Goal: Find specific page/section: Find specific page/section

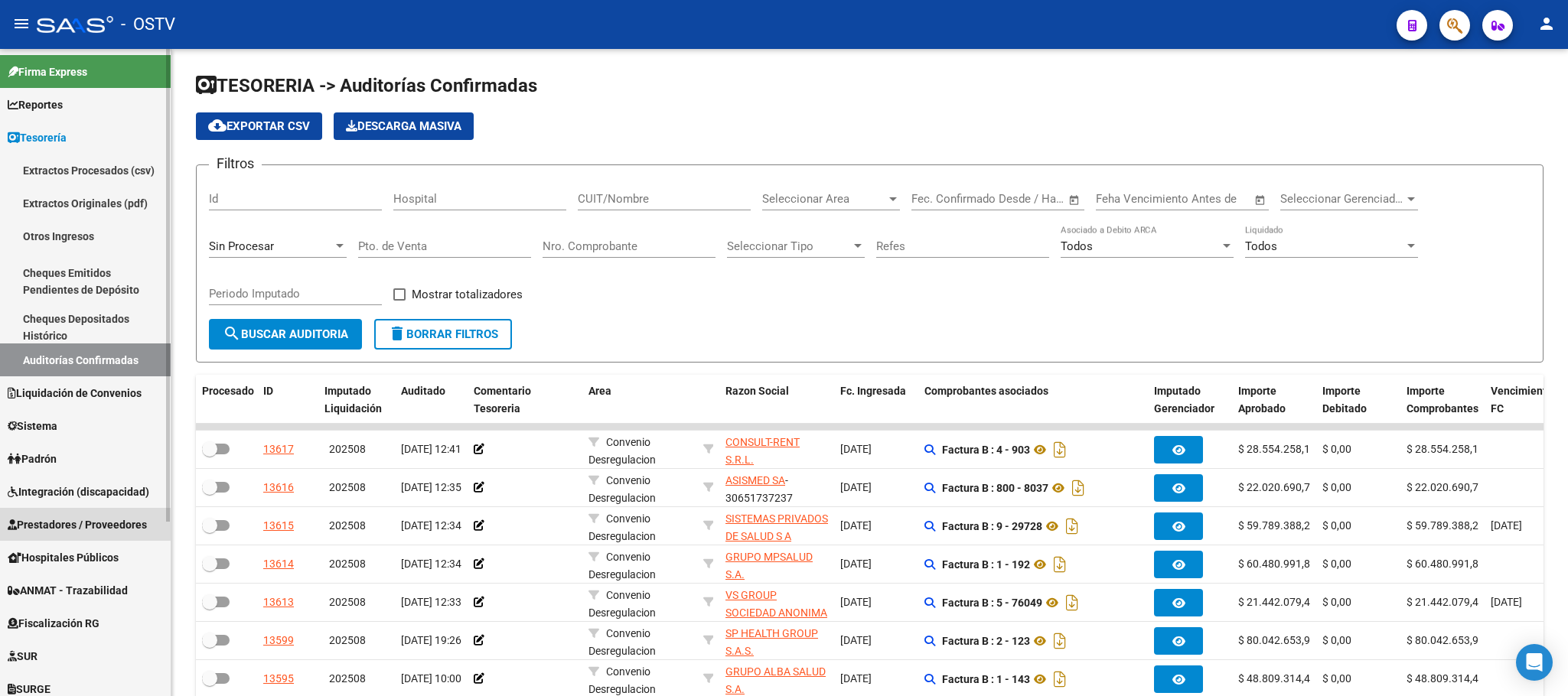
click at [70, 518] on span "Prestadores / Proveedores" at bounding box center [77, 525] width 139 height 17
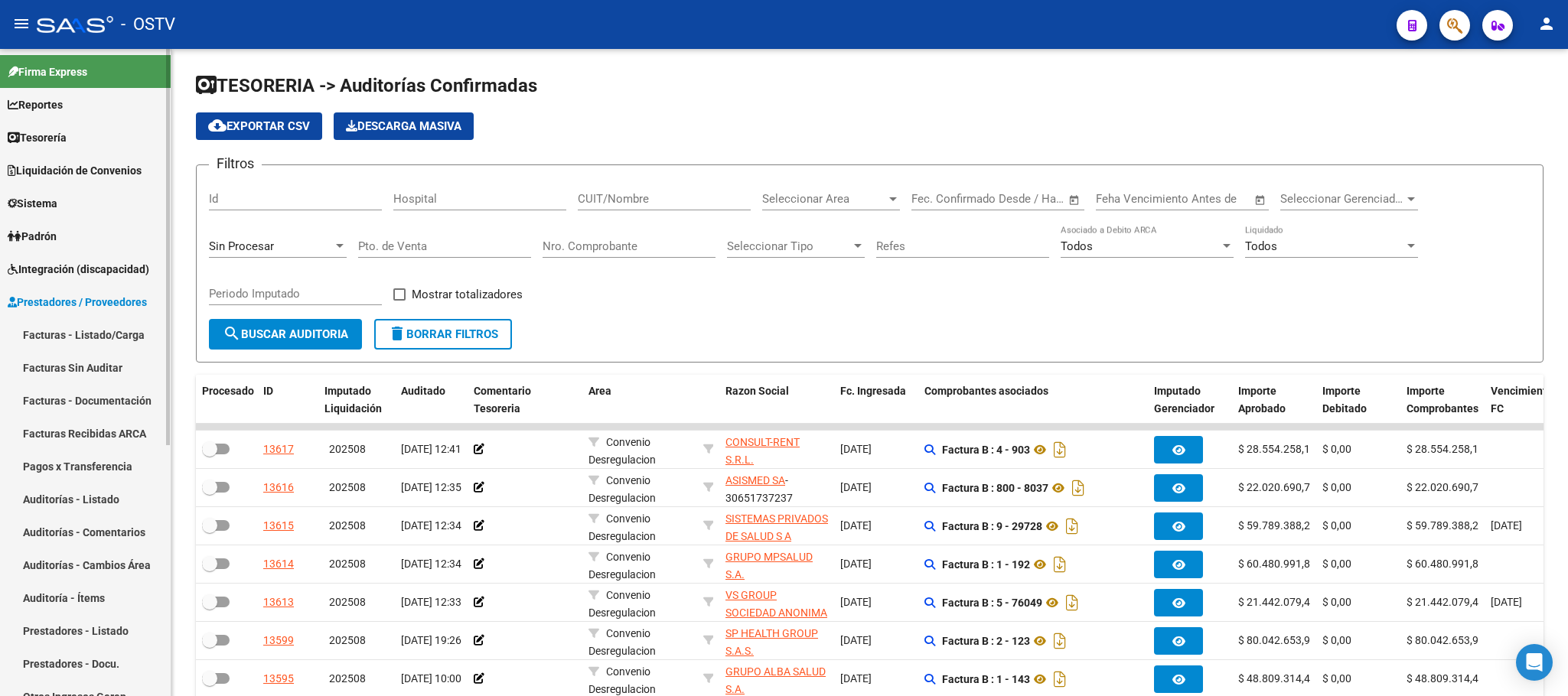
click at [83, 331] on link "Facturas - Listado/Carga" at bounding box center [85, 335] width 171 height 33
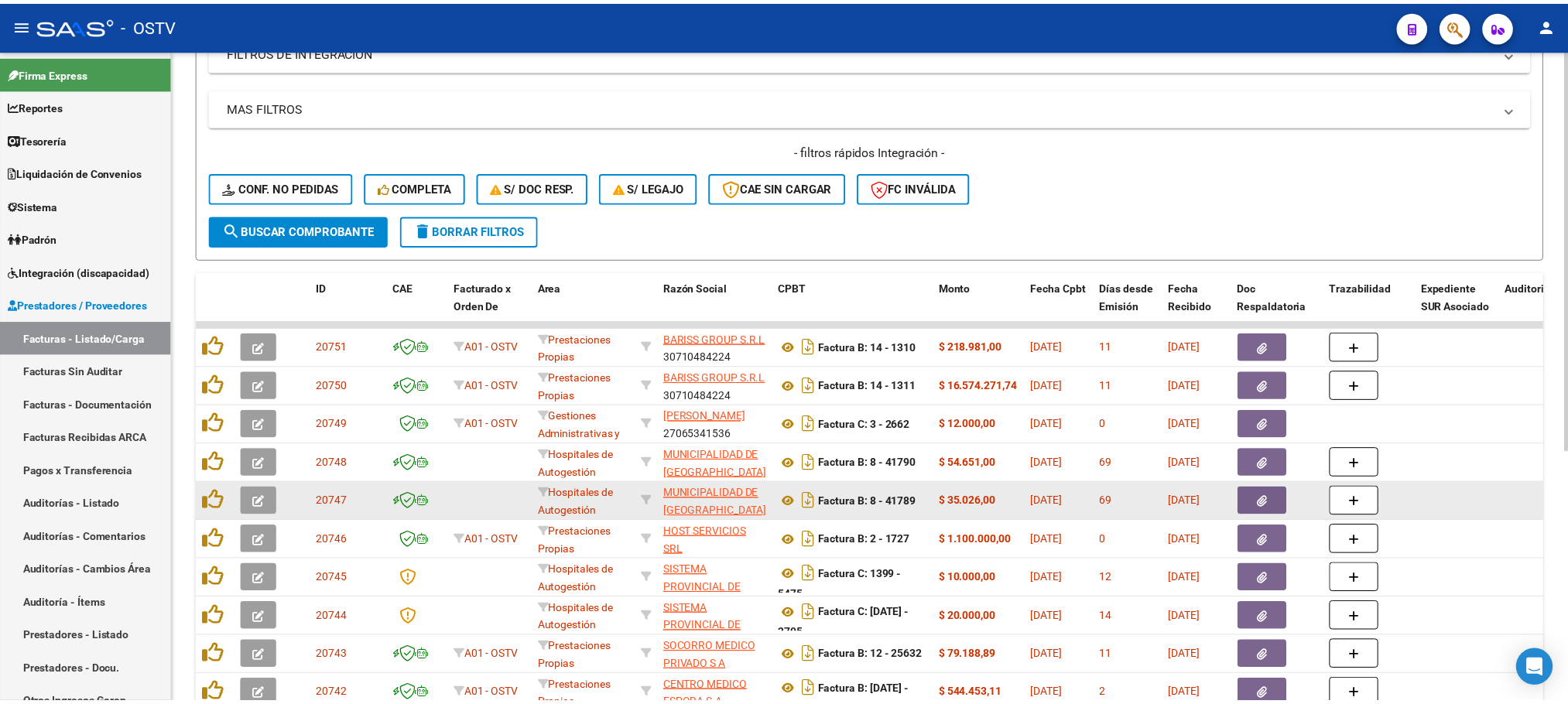
scroll to position [348, 0]
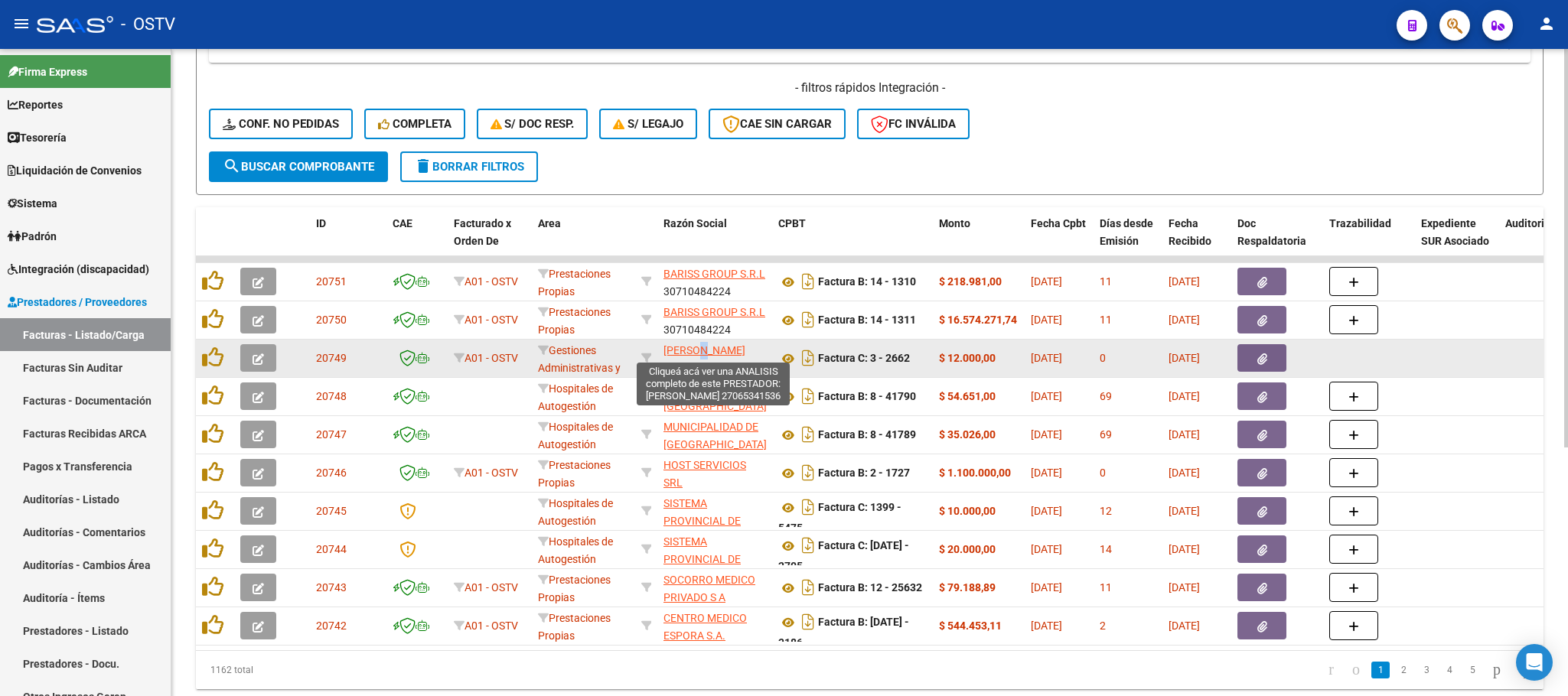
click at [706, 347] on span "MONTI ELSA NELIDA" at bounding box center [704, 350] width 82 height 12
copy span "E"
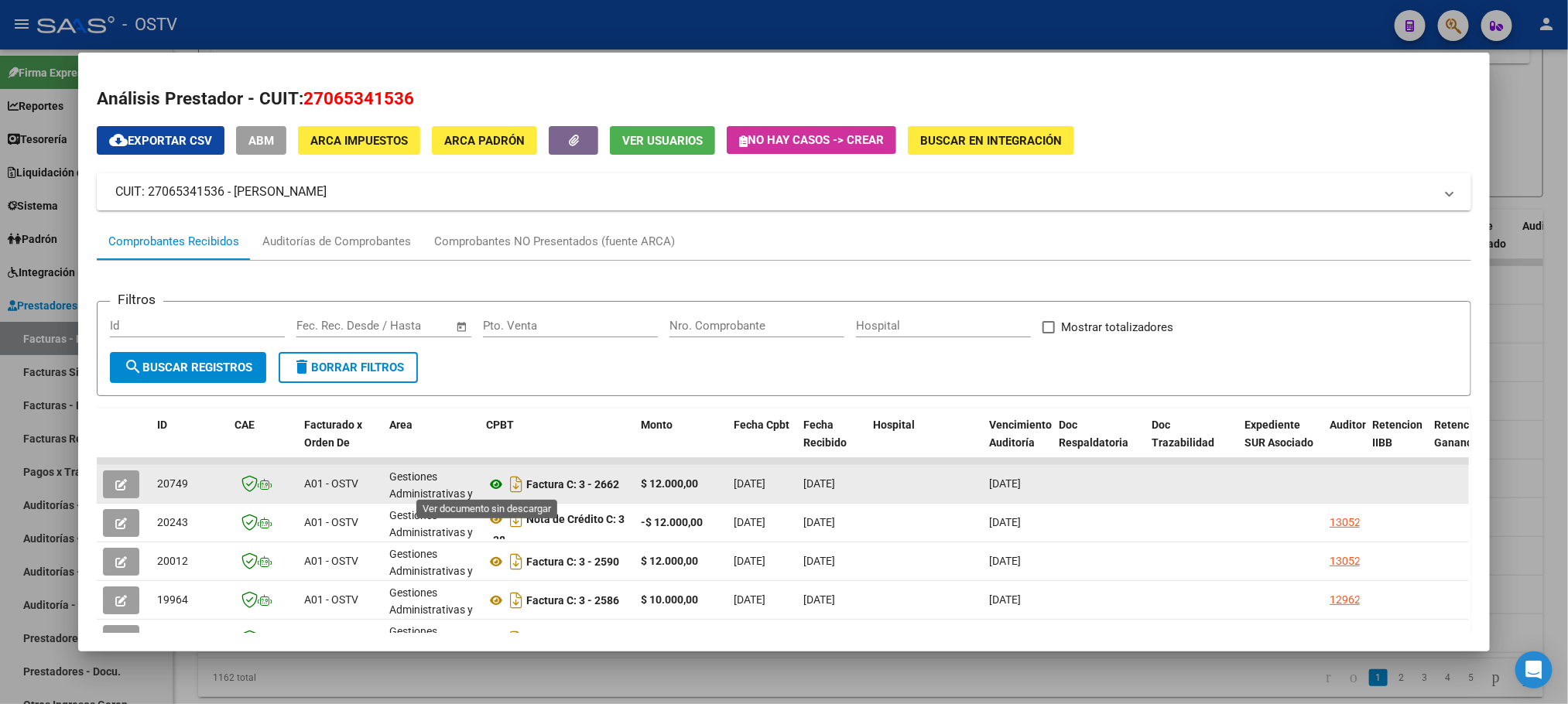
click at [486, 481] on icon at bounding box center [496, 484] width 20 height 18
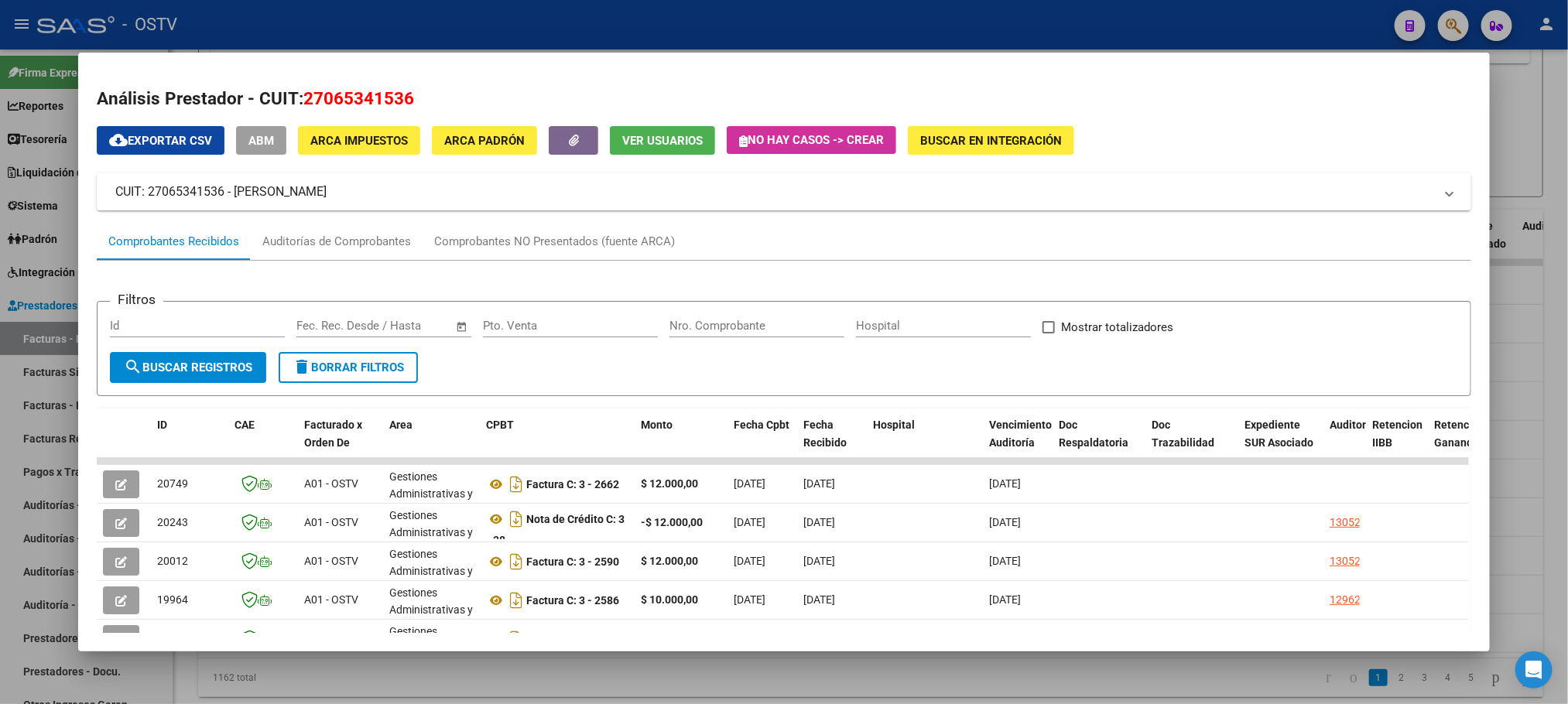
click at [21, 378] on div at bounding box center [784, 352] width 1568 height 704
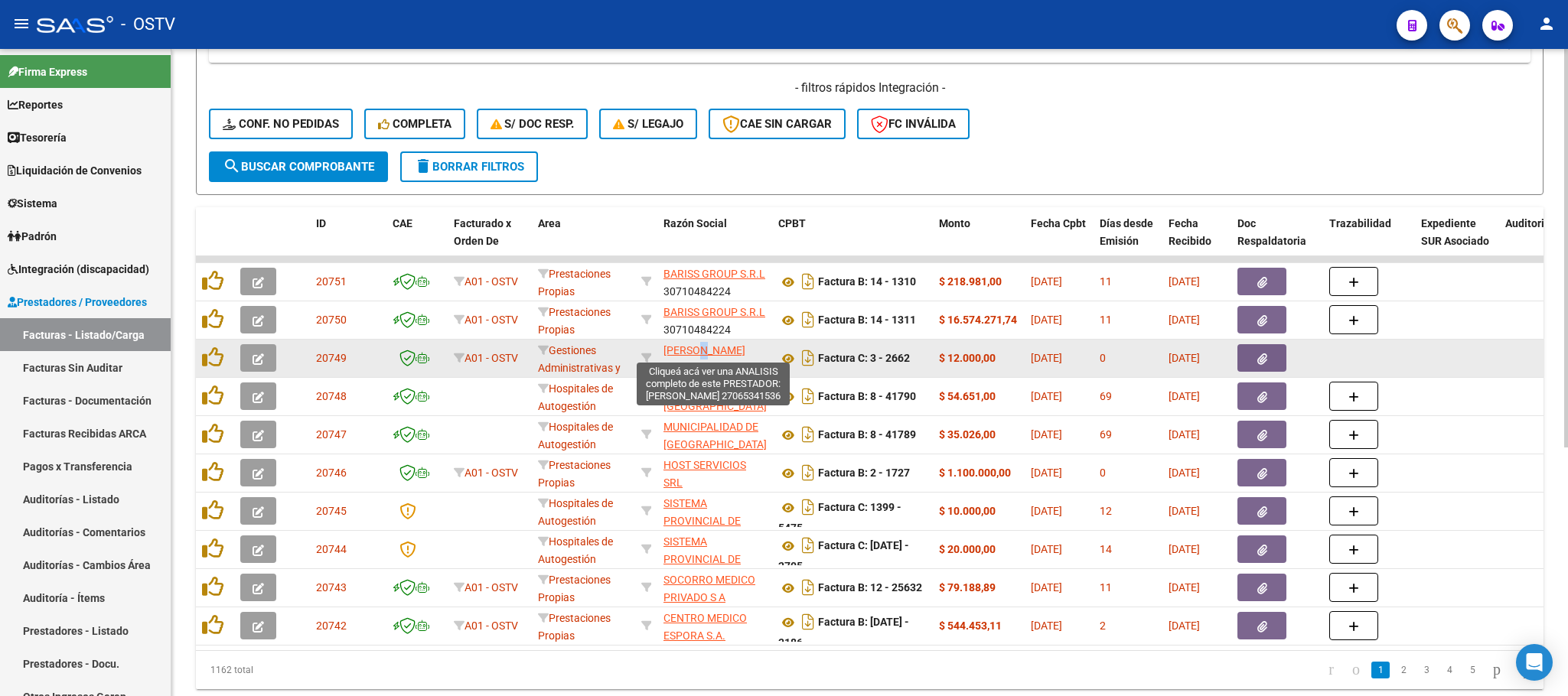
click at [715, 348] on span "MONTI ELSA NELIDA" at bounding box center [704, 350] width 82 height 12
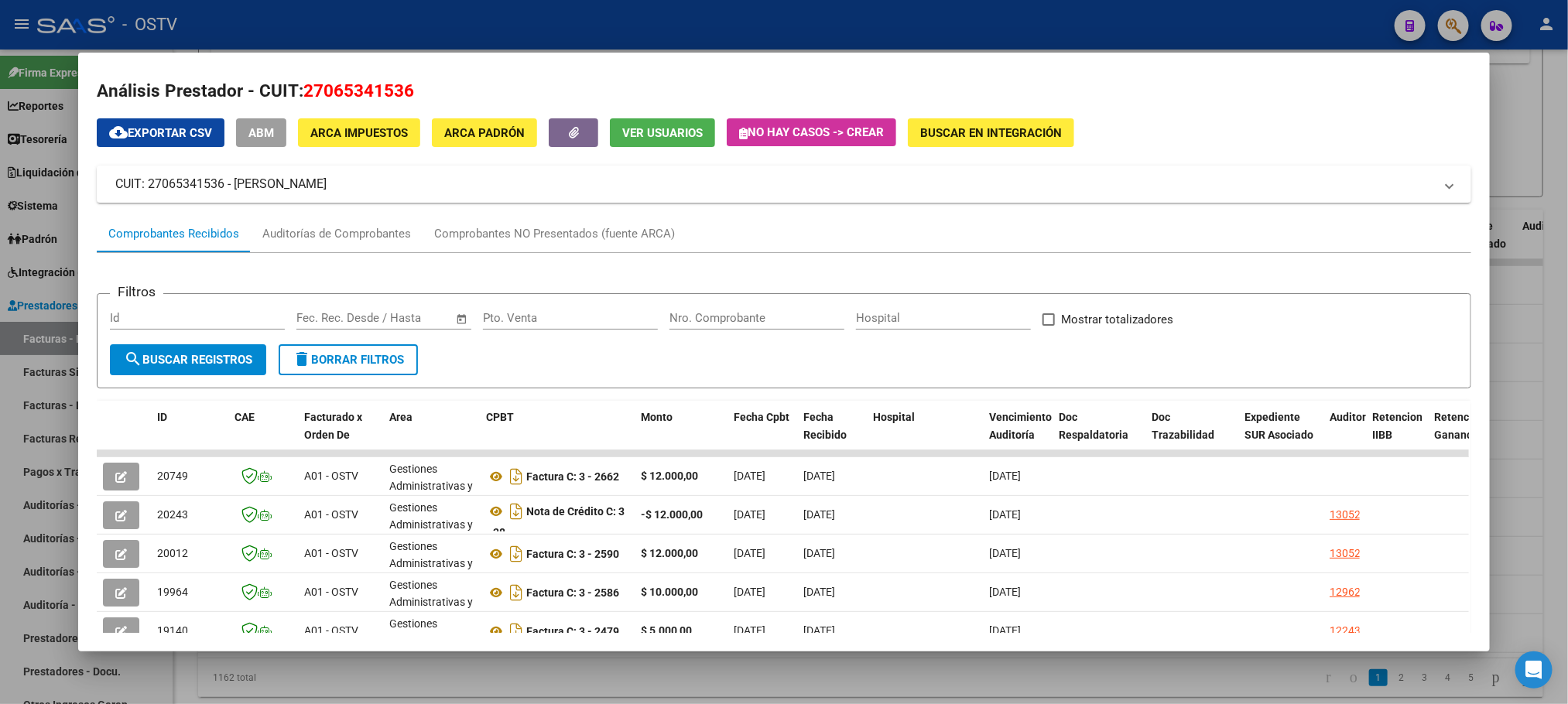
scroll to position [0, 0]
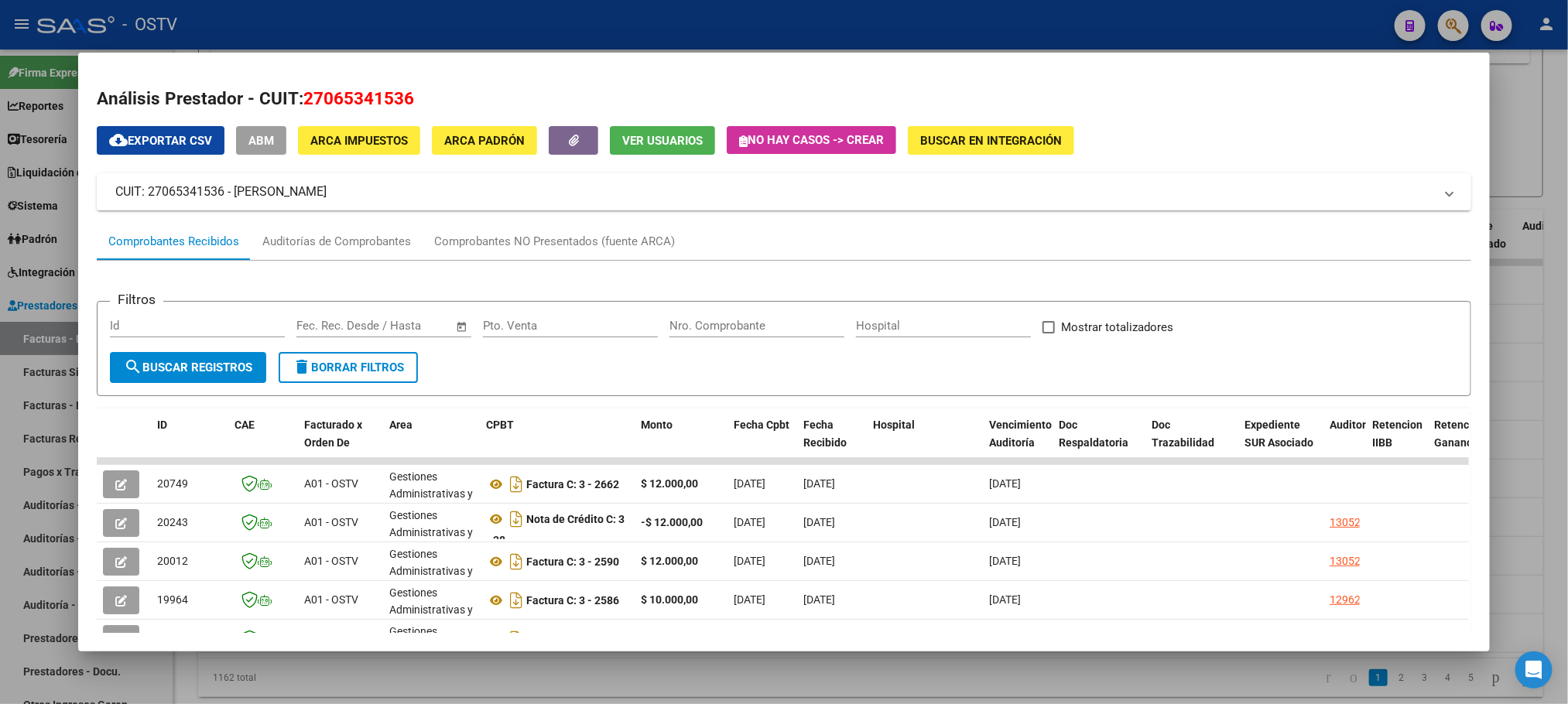
drag, startPoint x: 346, startPoint y: 195, endPoint x: 230, endPoint y: 203, distance: 116.3
click at [230, 203] on mat-expansion-panel-header "CUIT: 27065341536 - MONTI ELSA NELIDA" at bounding box center [783, 192] width 1374 height 37
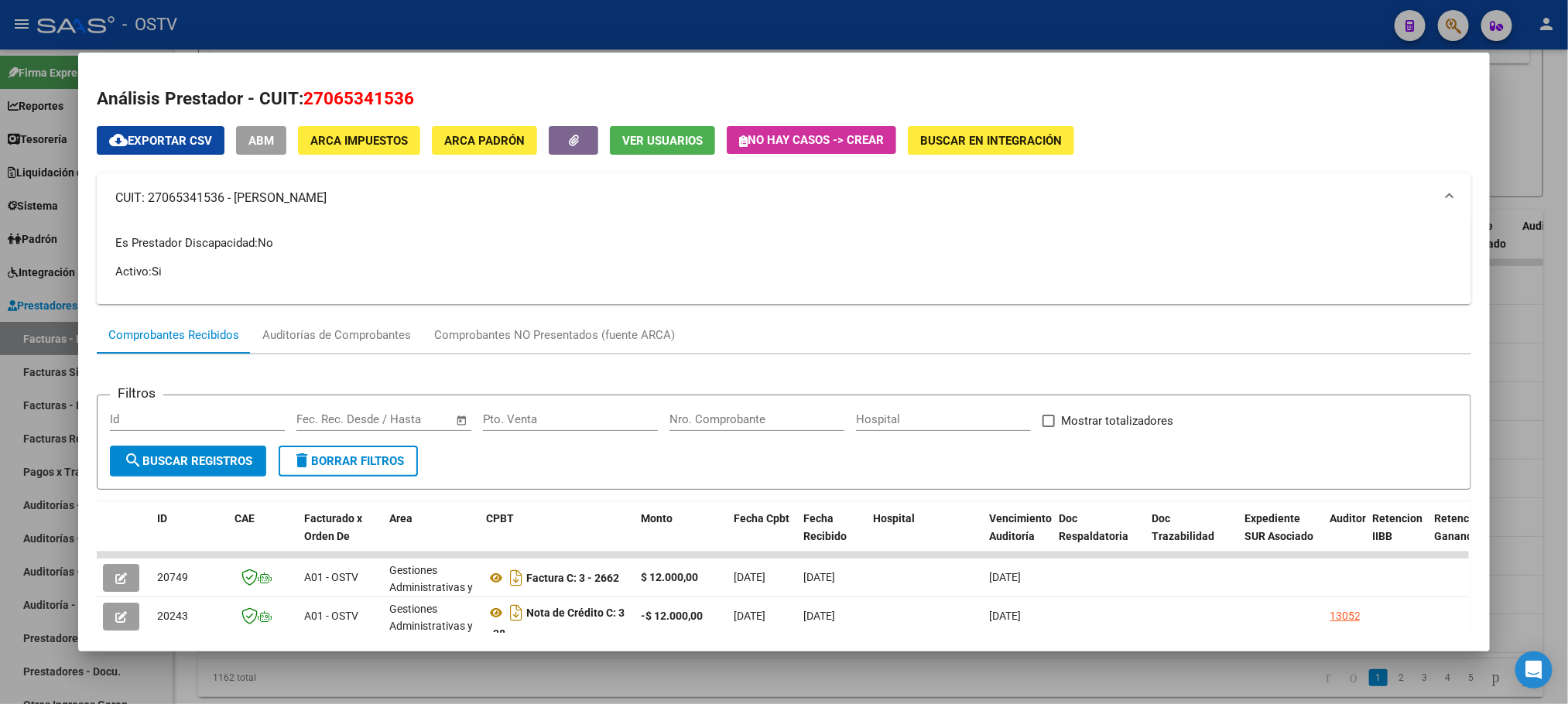
click at [263, 189] on mat-panel-title "CUIT: 27065341536 - MONTI ELSA NELIDA" at bounding box center [774, 198] width 1318 height 18
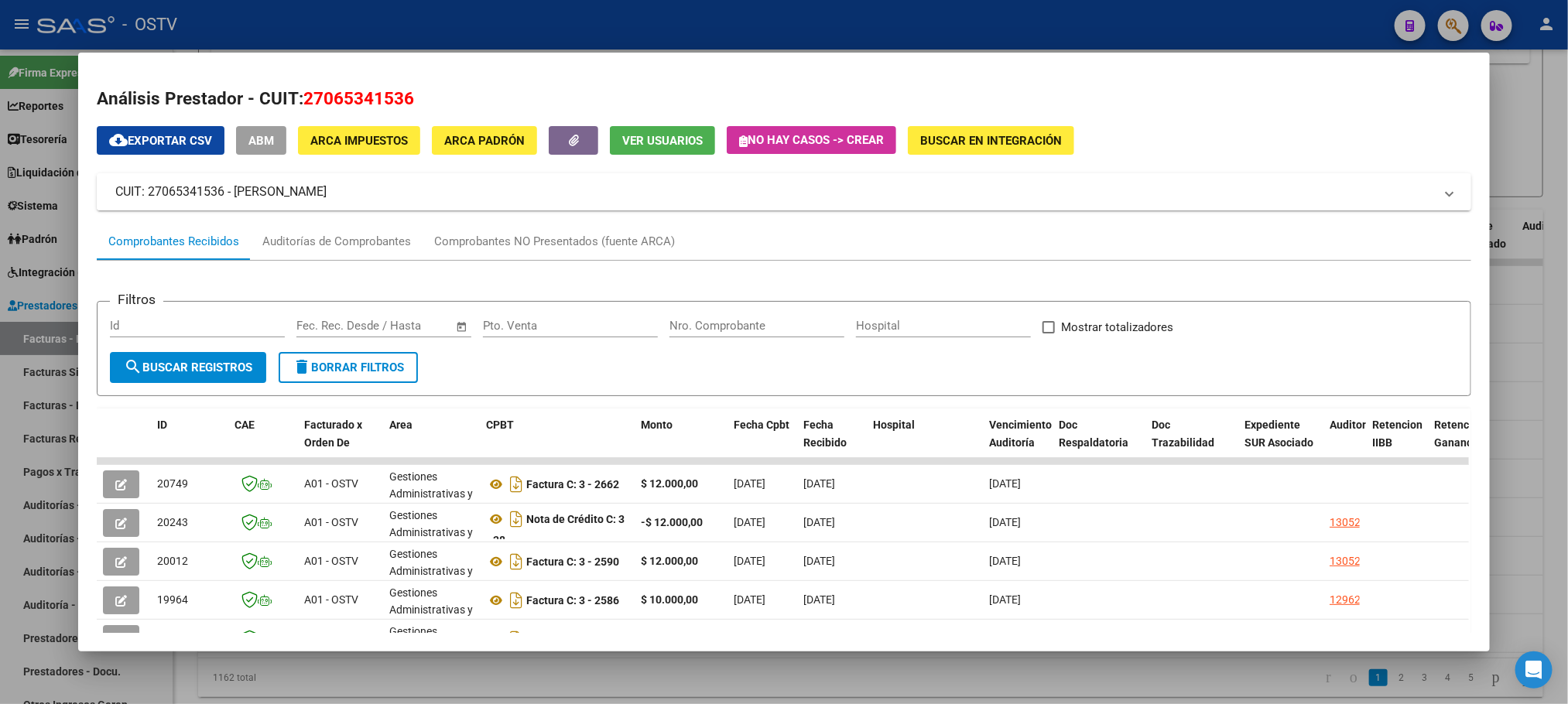
click at [359, 191] on mat-panel-title "CUIT: 27065341536 - MONTI ELSA NELIDA" at bounding box center [774, 191] width 1318 height 18
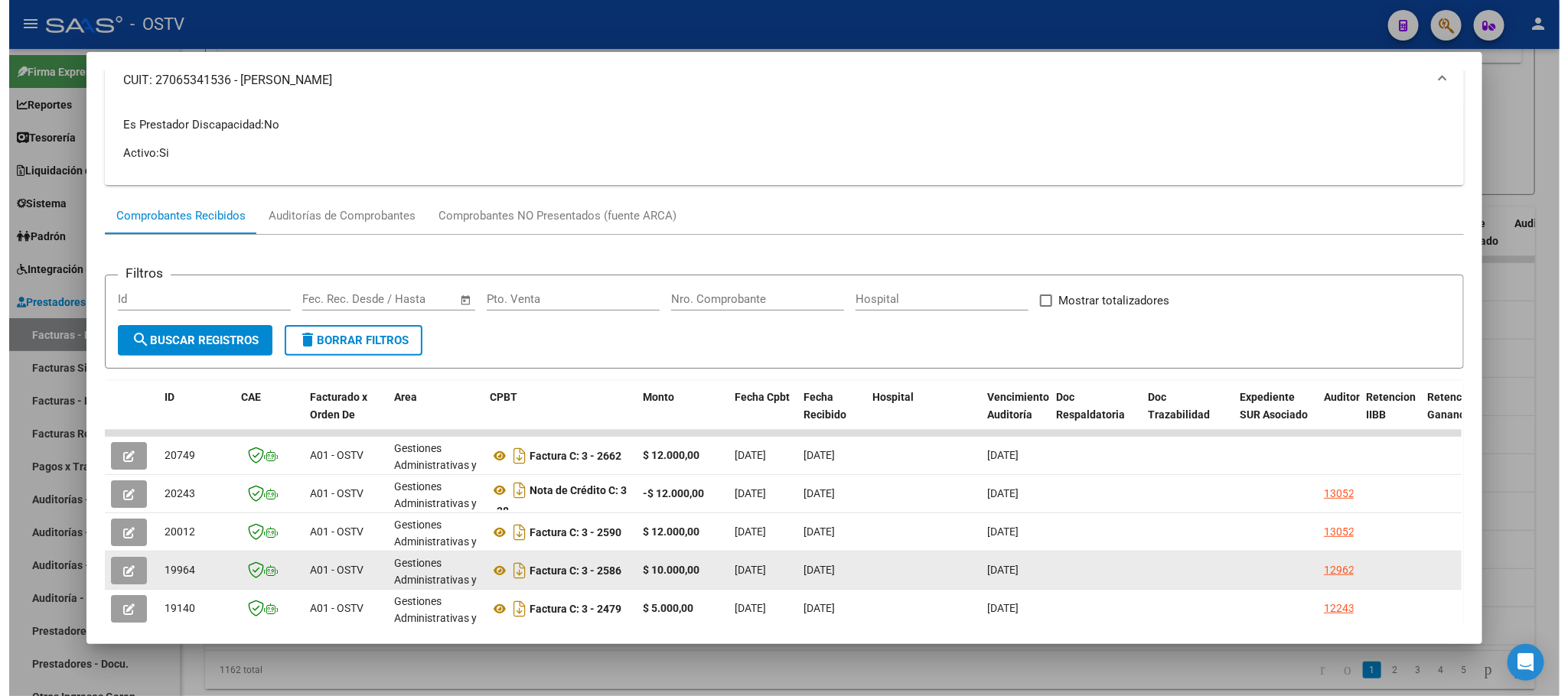
scroll to position [115, 0]
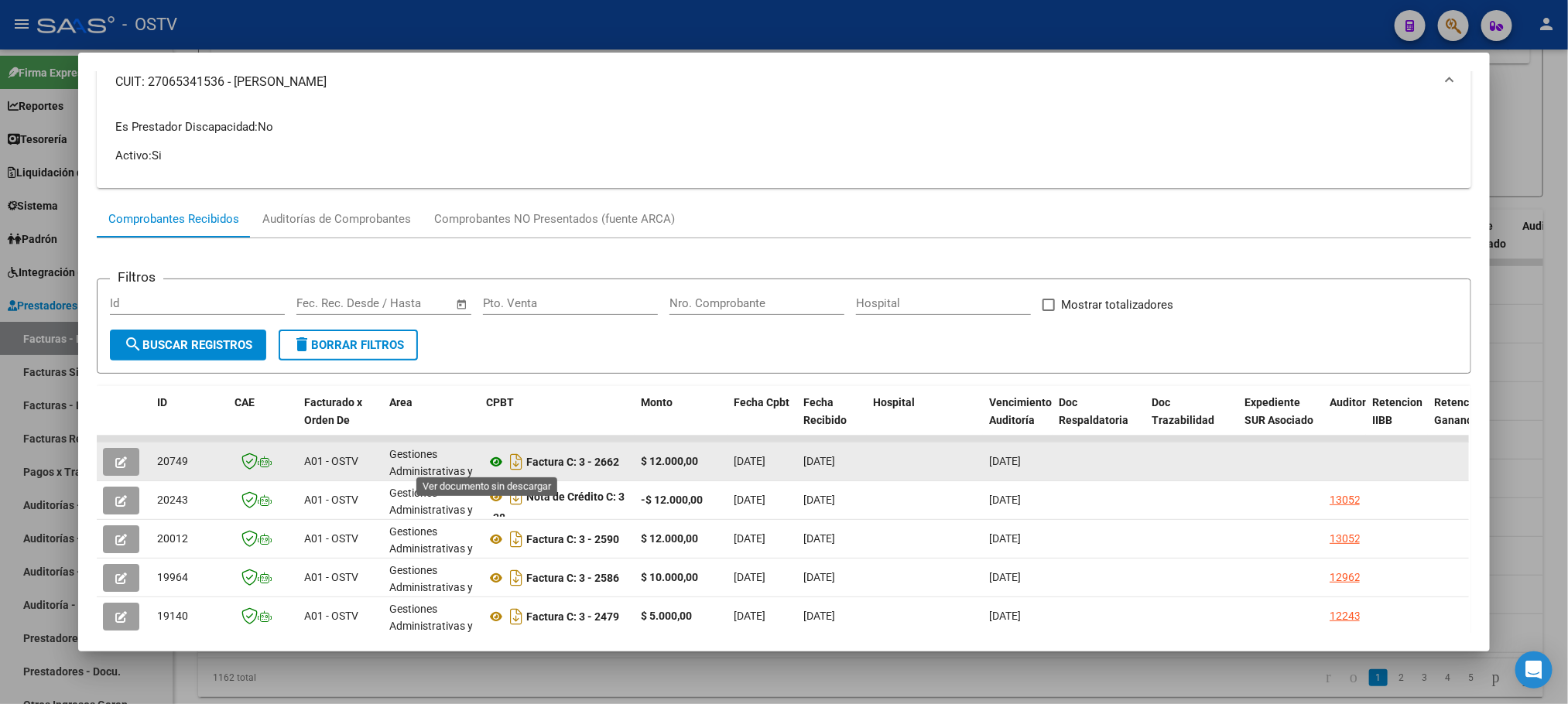
click at [488, 456] on icon at bounding box center [496, 461] width 20 height 18
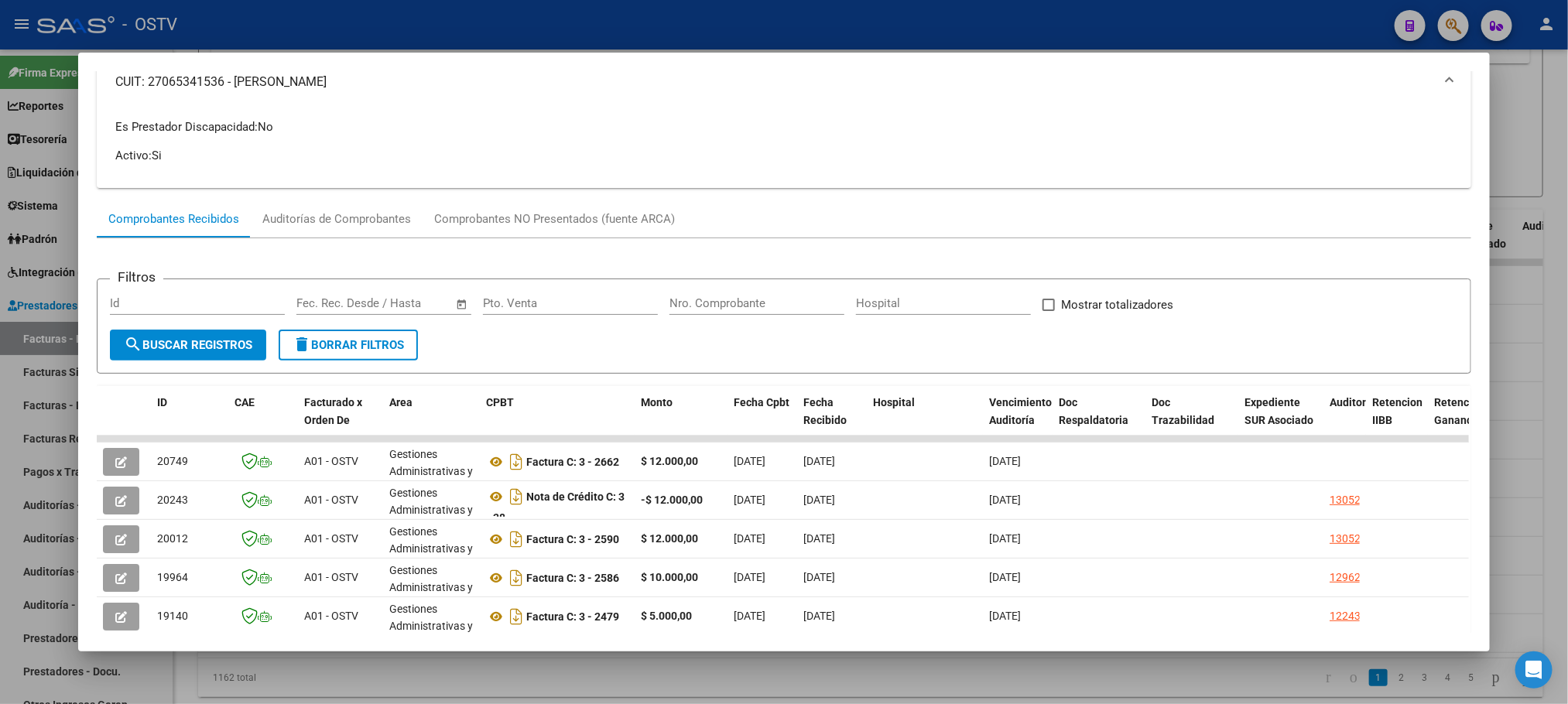
click at [40, 332] on div at bounding box center [784, 352] width 1568 height 704
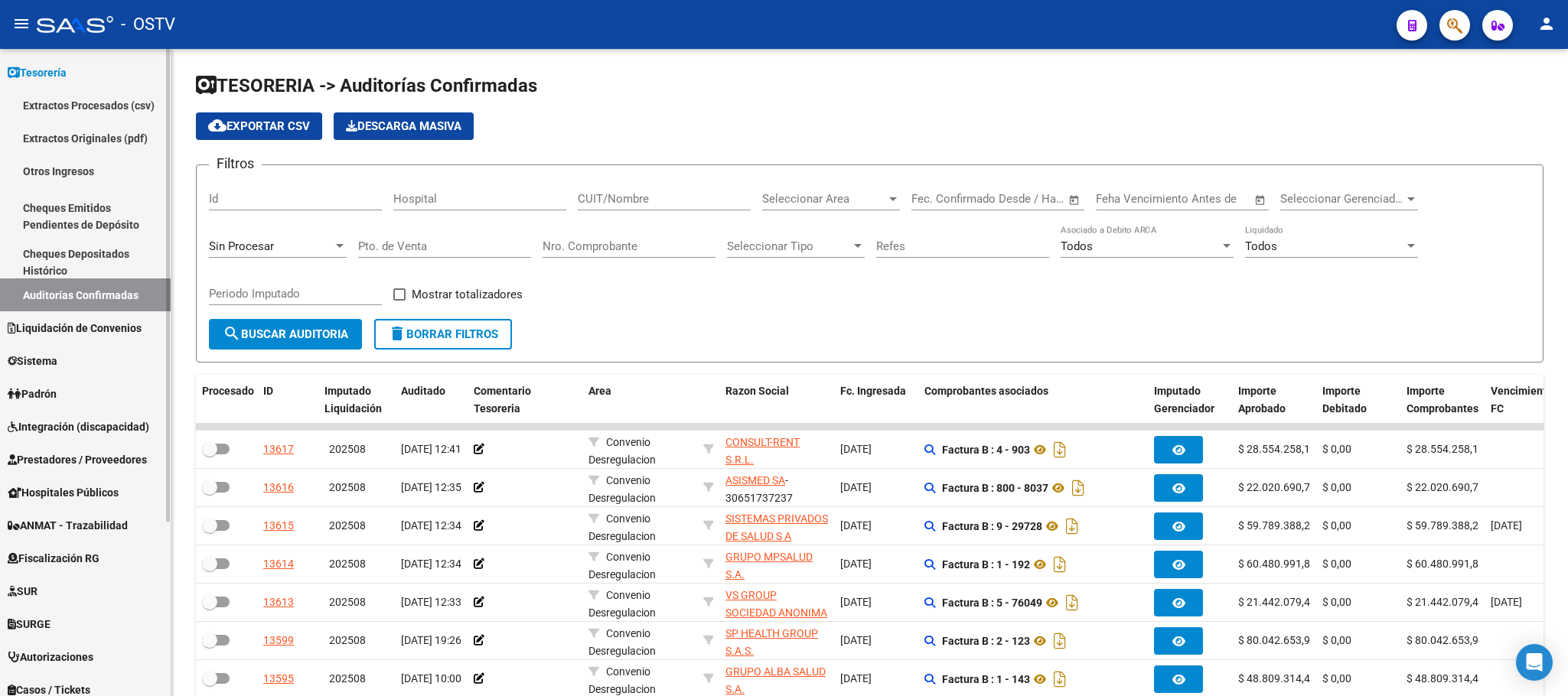
scroll to position [115, 0]
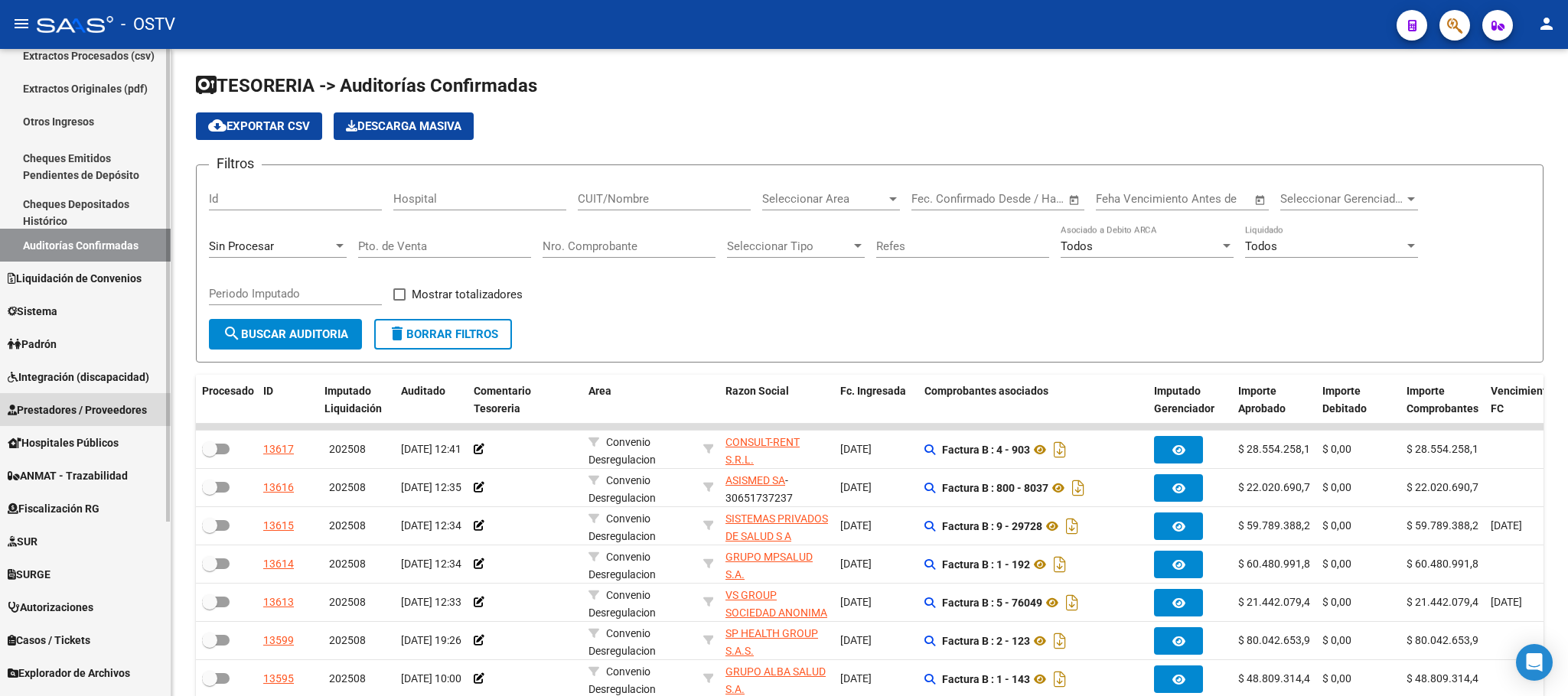
click at [92, 402] on span "Prestadores / Proveedores" at bounding box center [77, 410] width 139 height 17
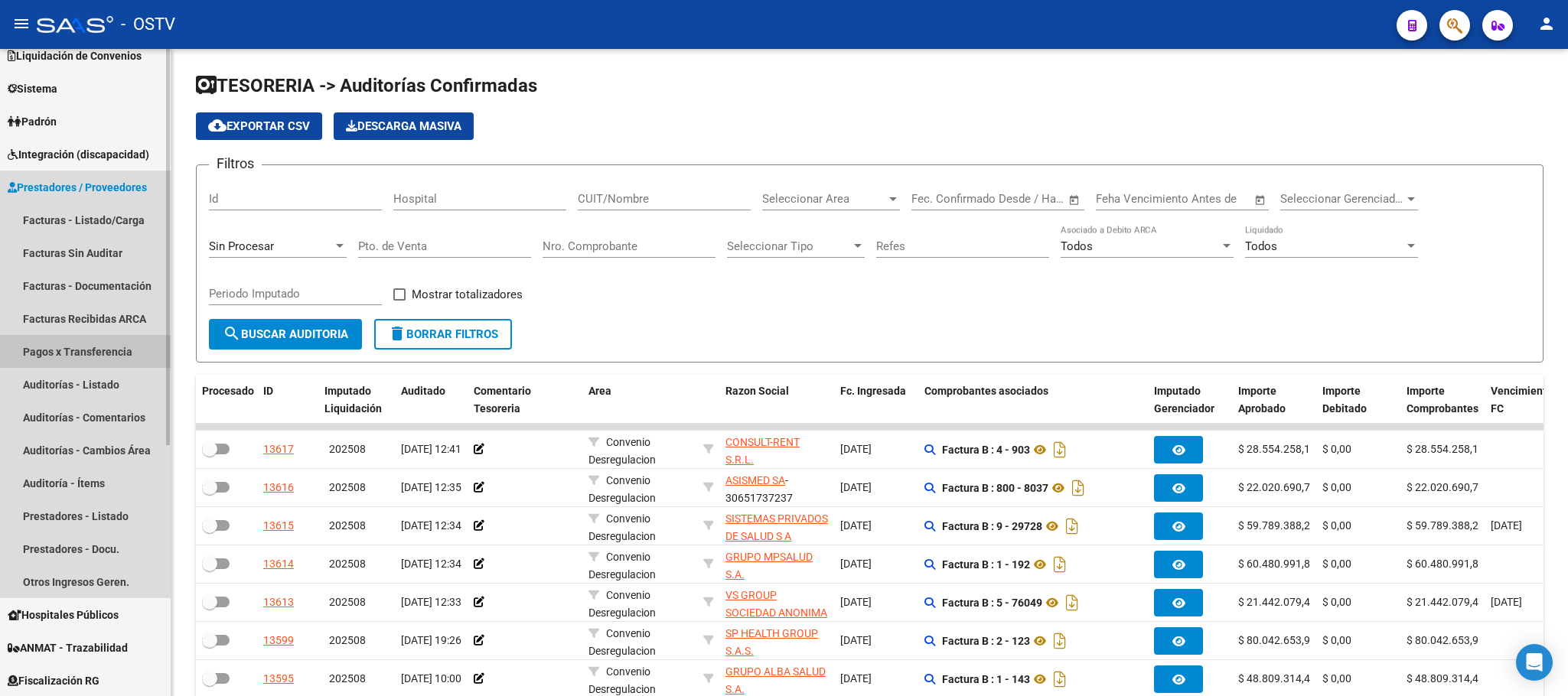
click at [88, 347] on link "Pagos x Transferencia" at bounding box center [85, 351] width 171 height 33
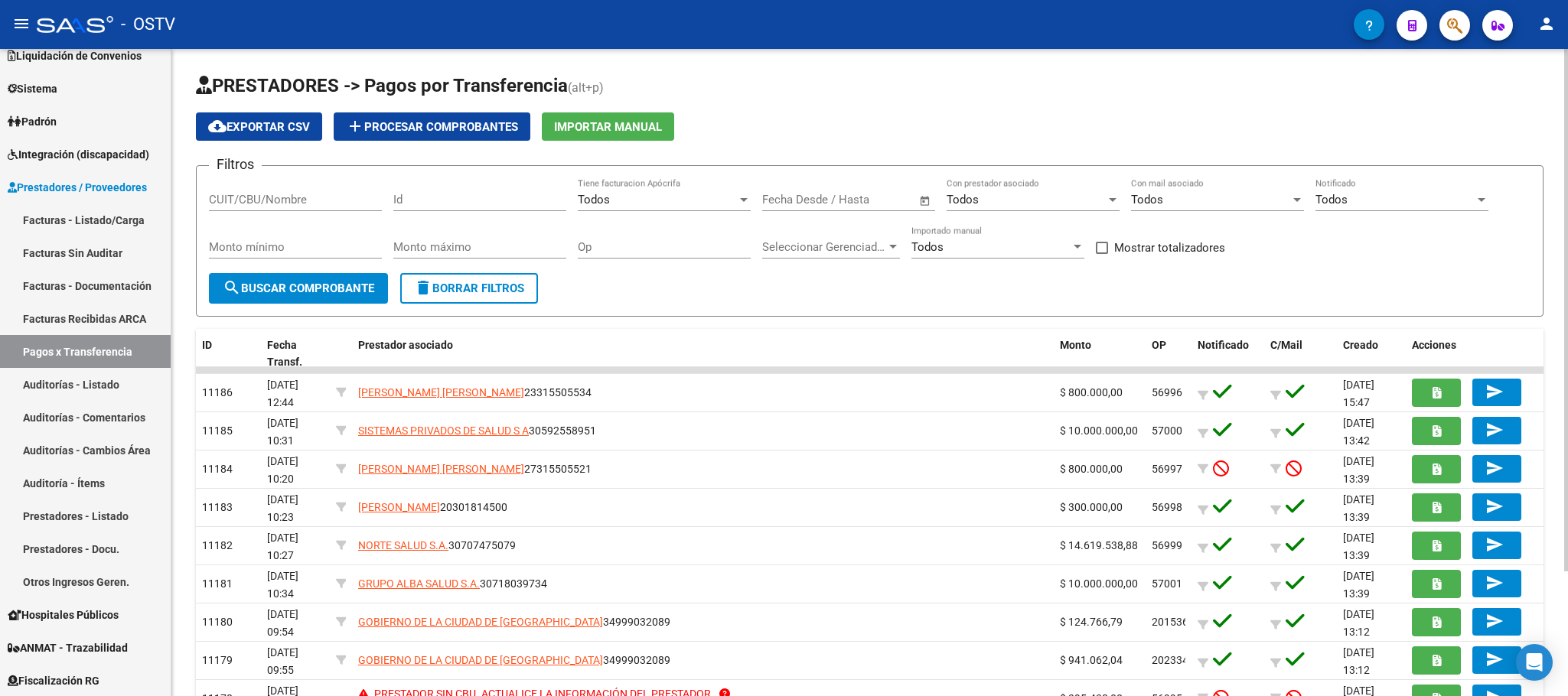
click at [732, 196] on div "Todos" at bounding box center [657, 200] width 159 height 14
click at [732, 196] on span "Todos" at bounding box center [664, 200] width 173 height 34
click at [1089, 197] on div "Todos" at bounding box center [1026, 200] width 159 height 14
drag, startPoint x: 955, startPoint y: 269, endPoint x: 859, endPoint y: 280, distance: 96.6
click at [956, 269] on span "No" at bounding box center [1033, 269] width 173 height 34
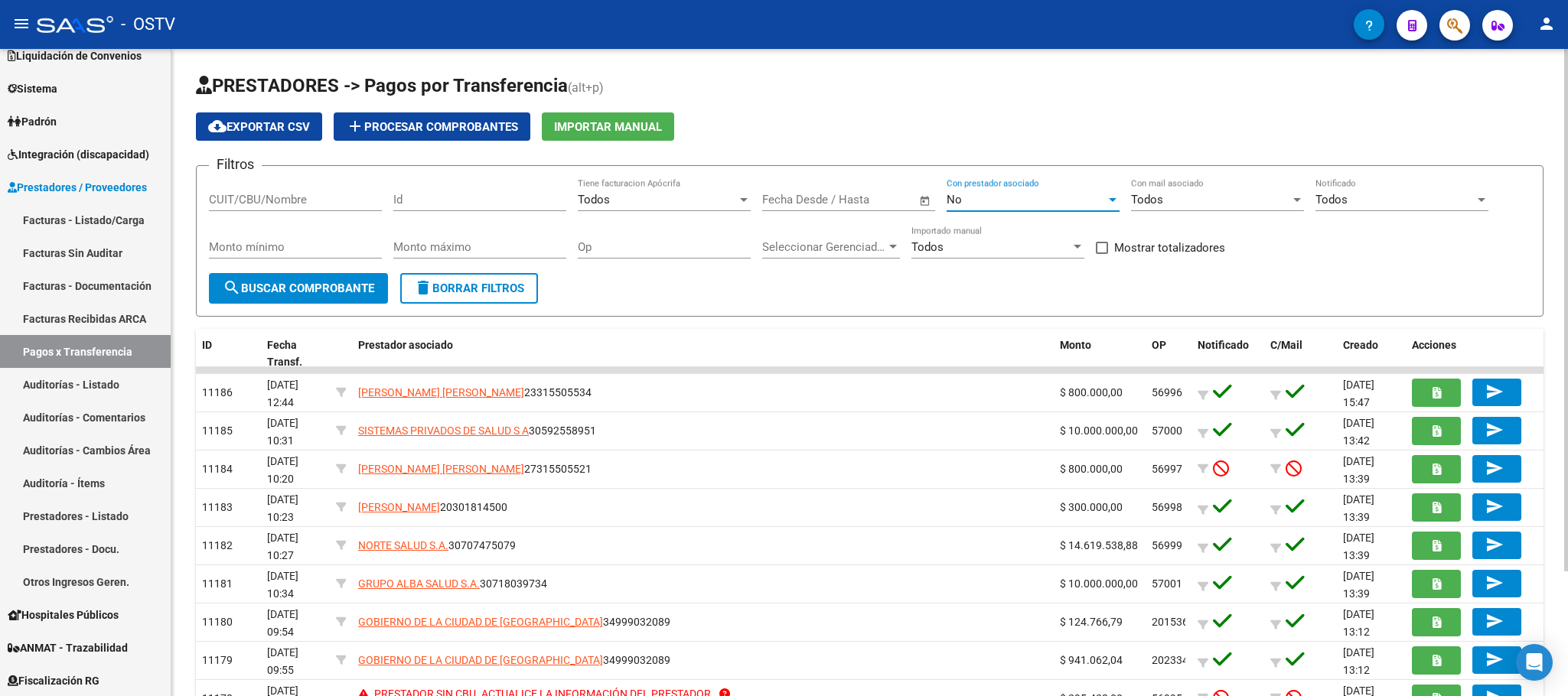
click at [285, 293] on span "search Buscar Comprobante" at bounding box center [298, 288] width 151 height 14
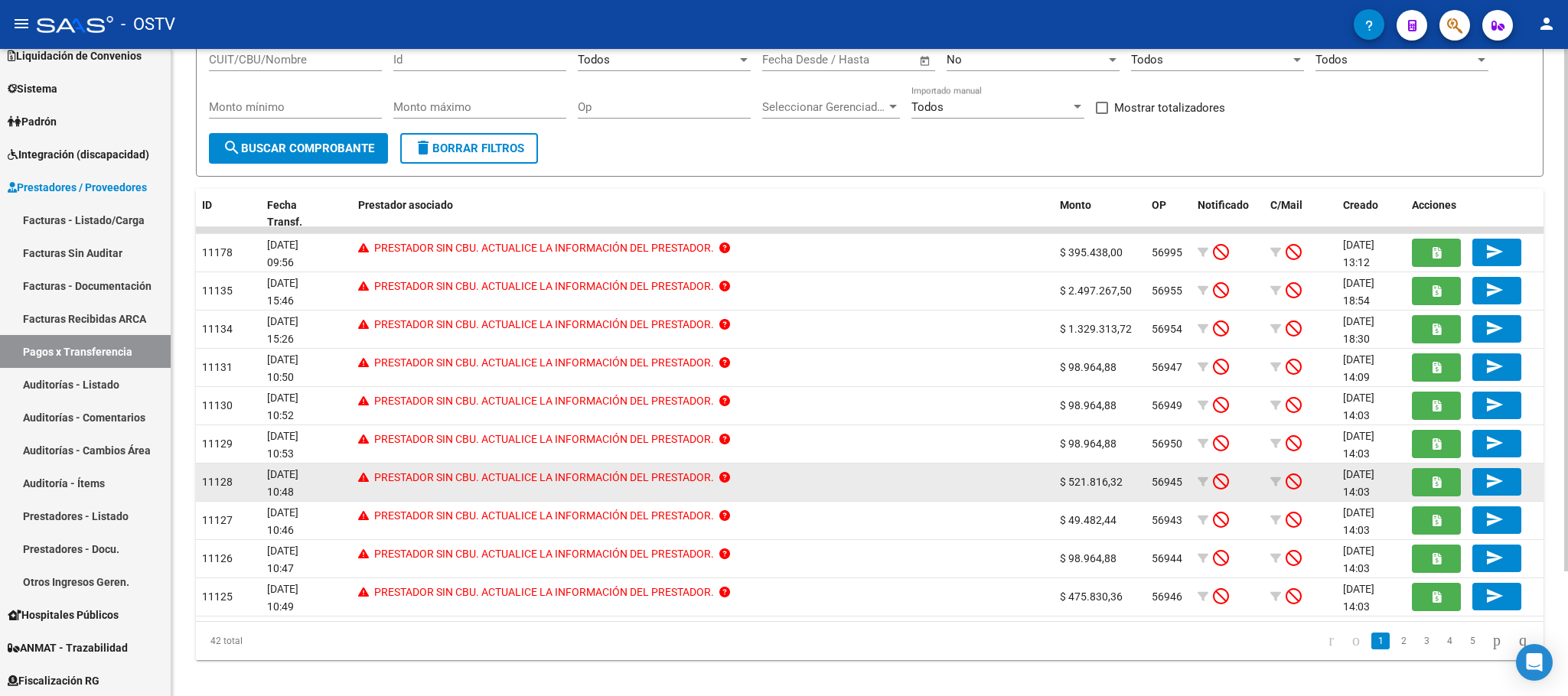
scroll to position [154, 0]
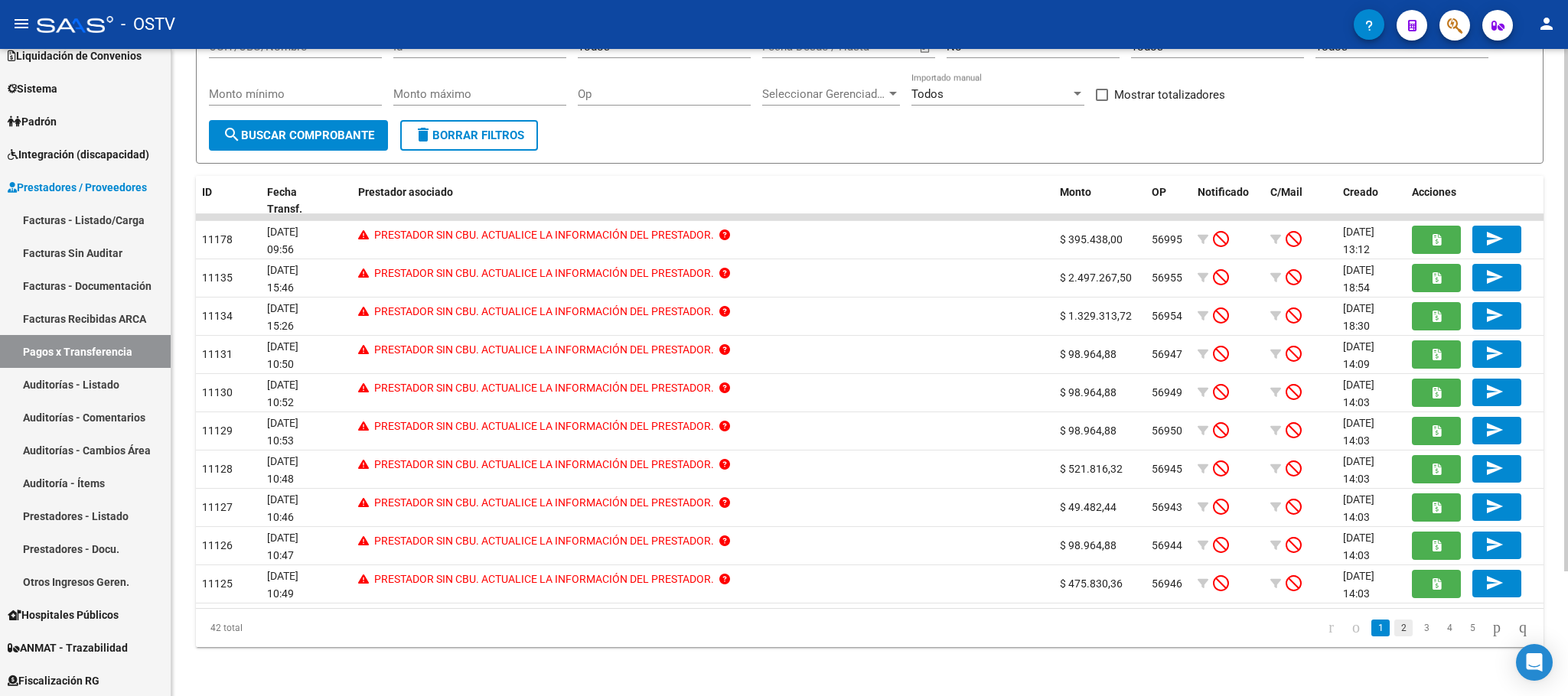
click at [1395, 630] on link "2" at bounding box center [1403, 628] width 18 height 17
click at [1418, 631] on link "3" at bounding box center [1426, 628] width 18 height 17
click at [1441, 631] on link "4" at bounding box center [1449, 628] width 18 height 17
click at [1463, 627] on link "5" at bounding box center [1472, 628] width 18 height 17
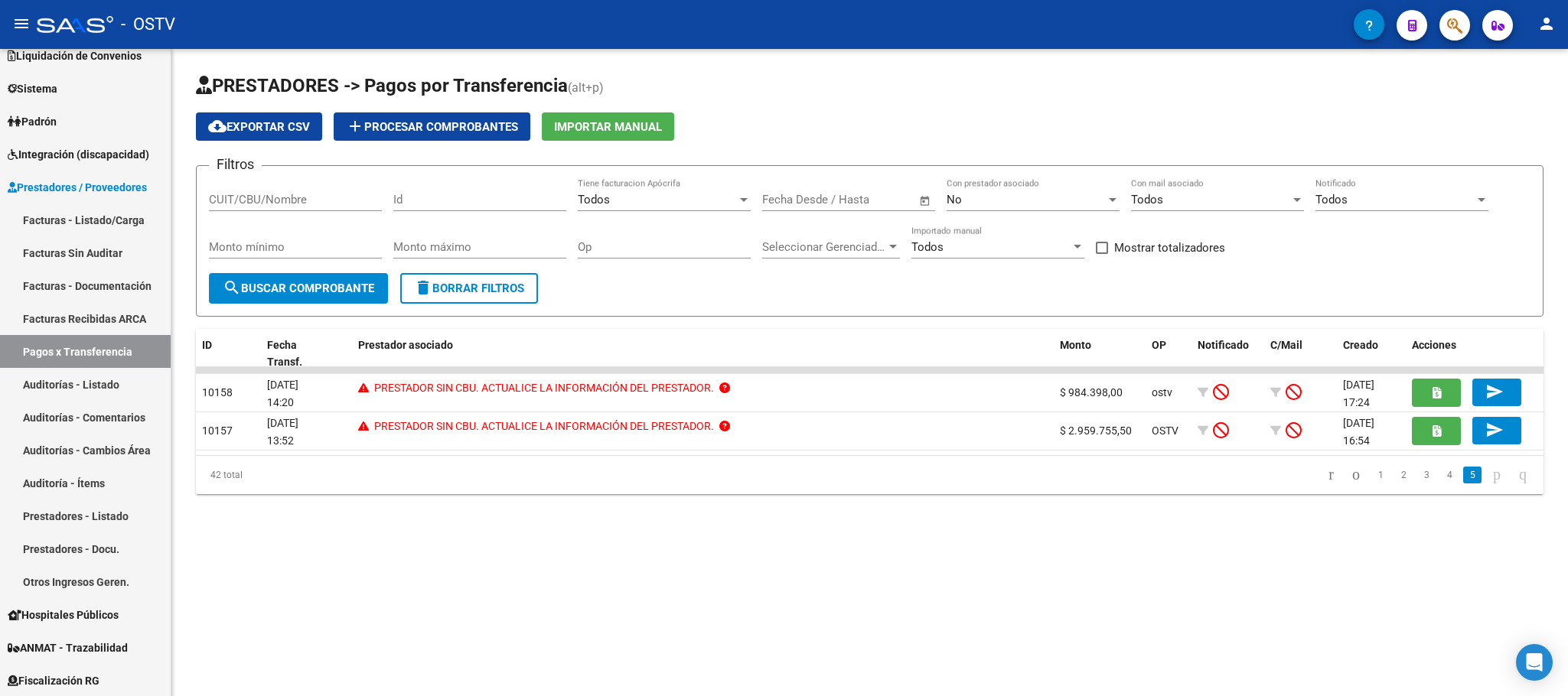
scroll to position [0, 0]
click at [1371, 477] on link "1" at bounding box center [1380, 475] width 18 height 17
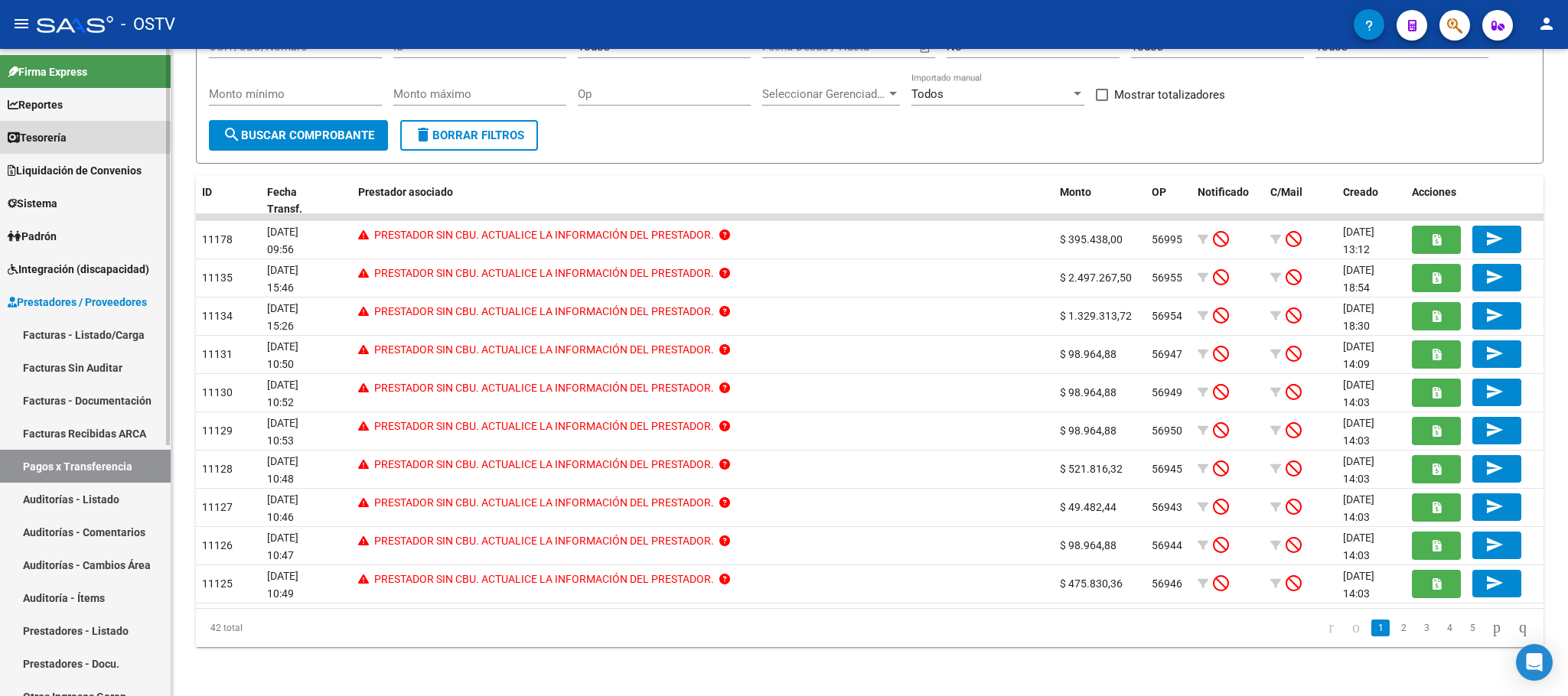
click at [49, 130] on span "Tesorería" at bounding box center [37, 138] width 59 height 17
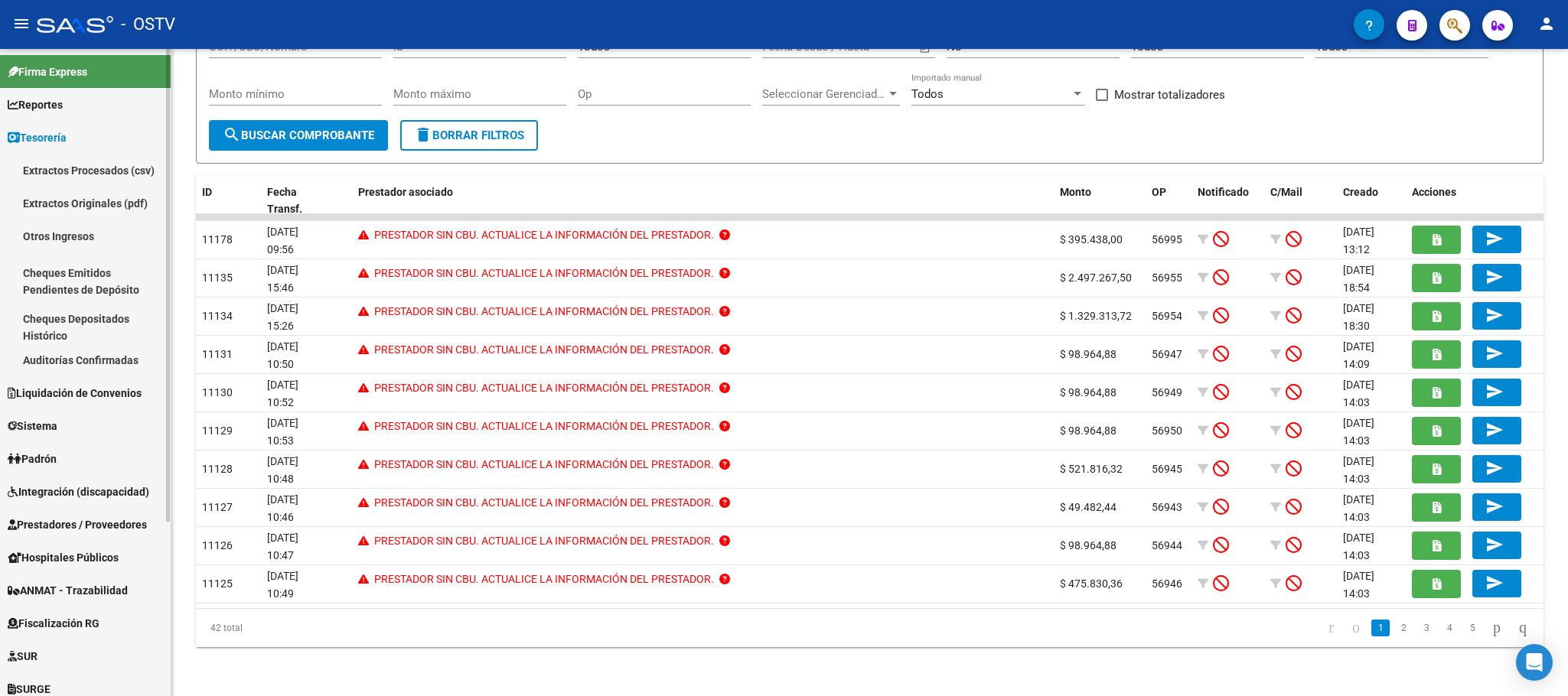
click at [34, 356] on link "Auditorías Confirmadas" at bounding box center [85, 360] width 171 height 33
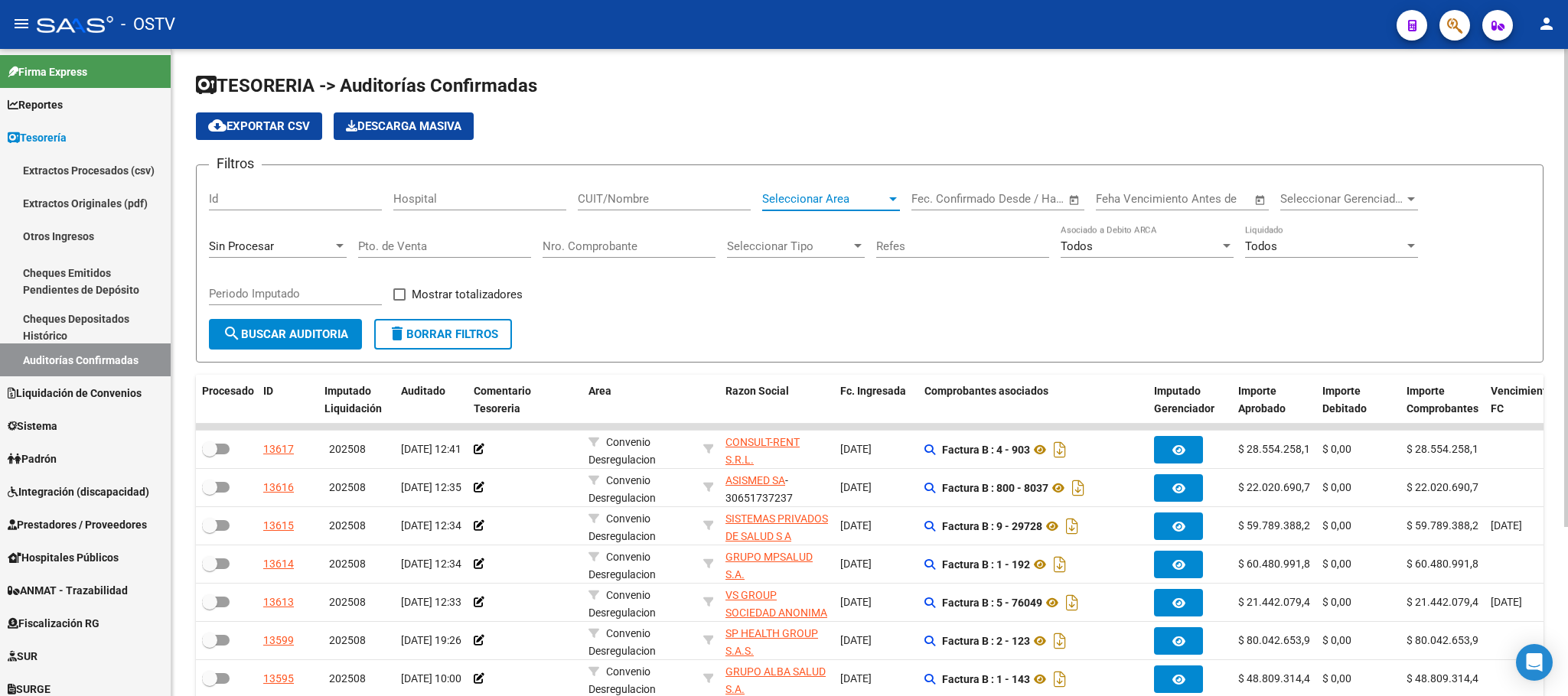
click at [830, 203] on span "Seleccionar Area" at bounding box center [824, 199] width 124 height 14
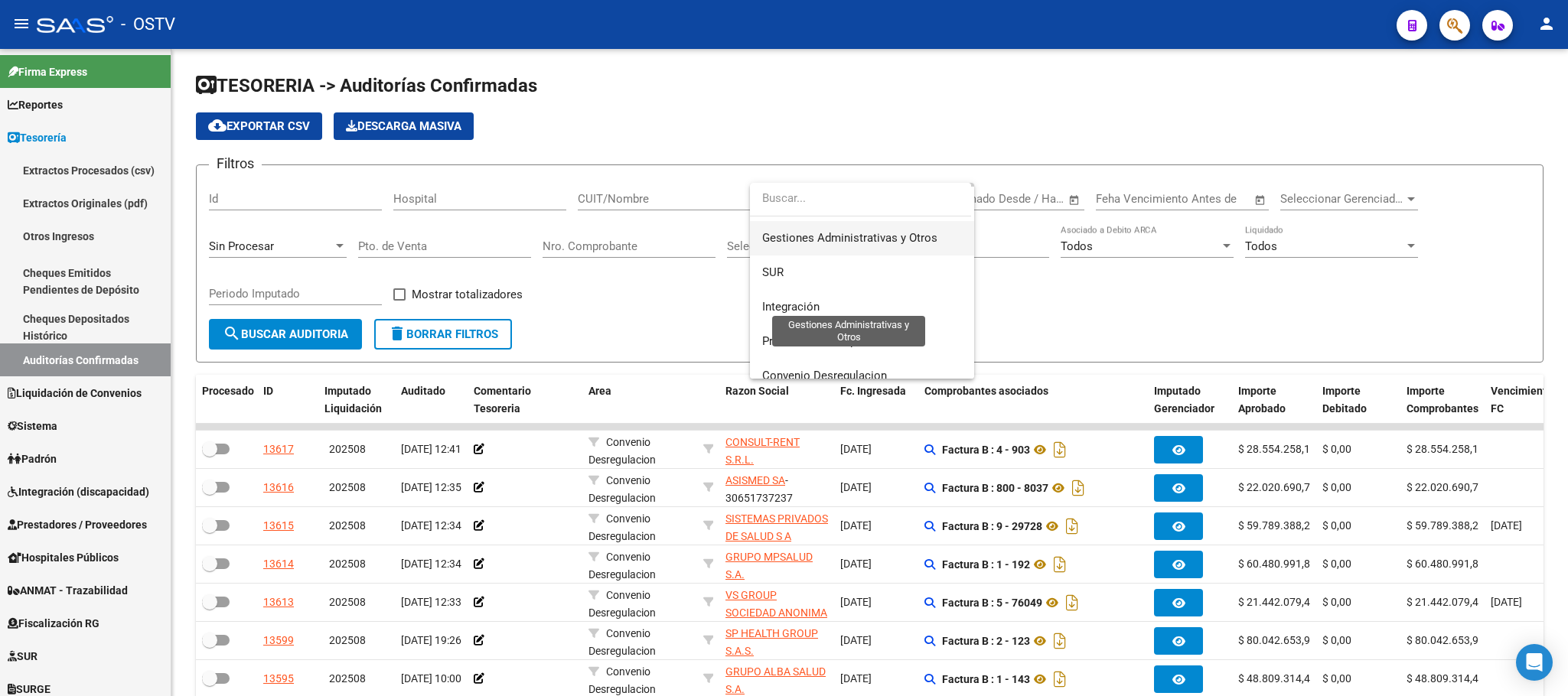
scroll to position [115, 0]
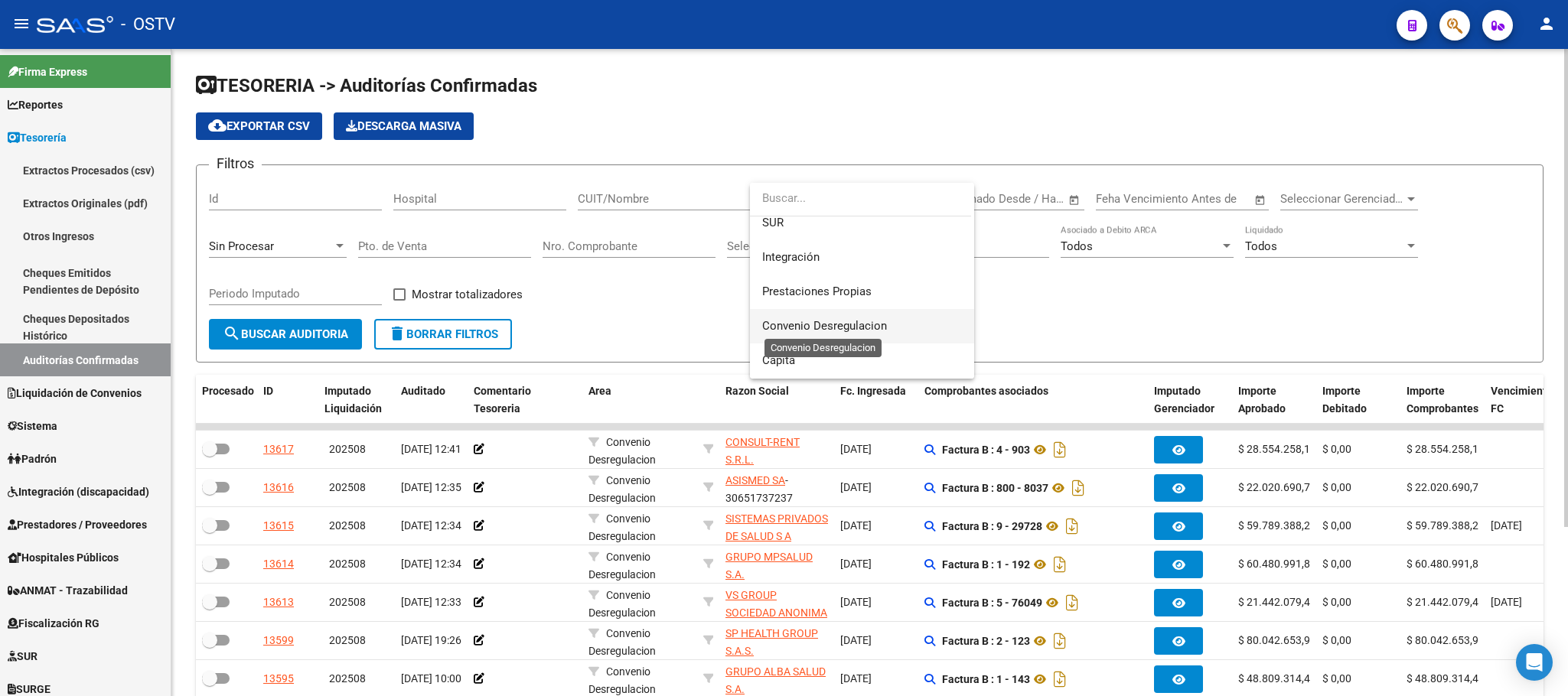
click at [816, 324] on span "Convenio Desregulacion" at bounding box center [824, 326] width 125 height 14
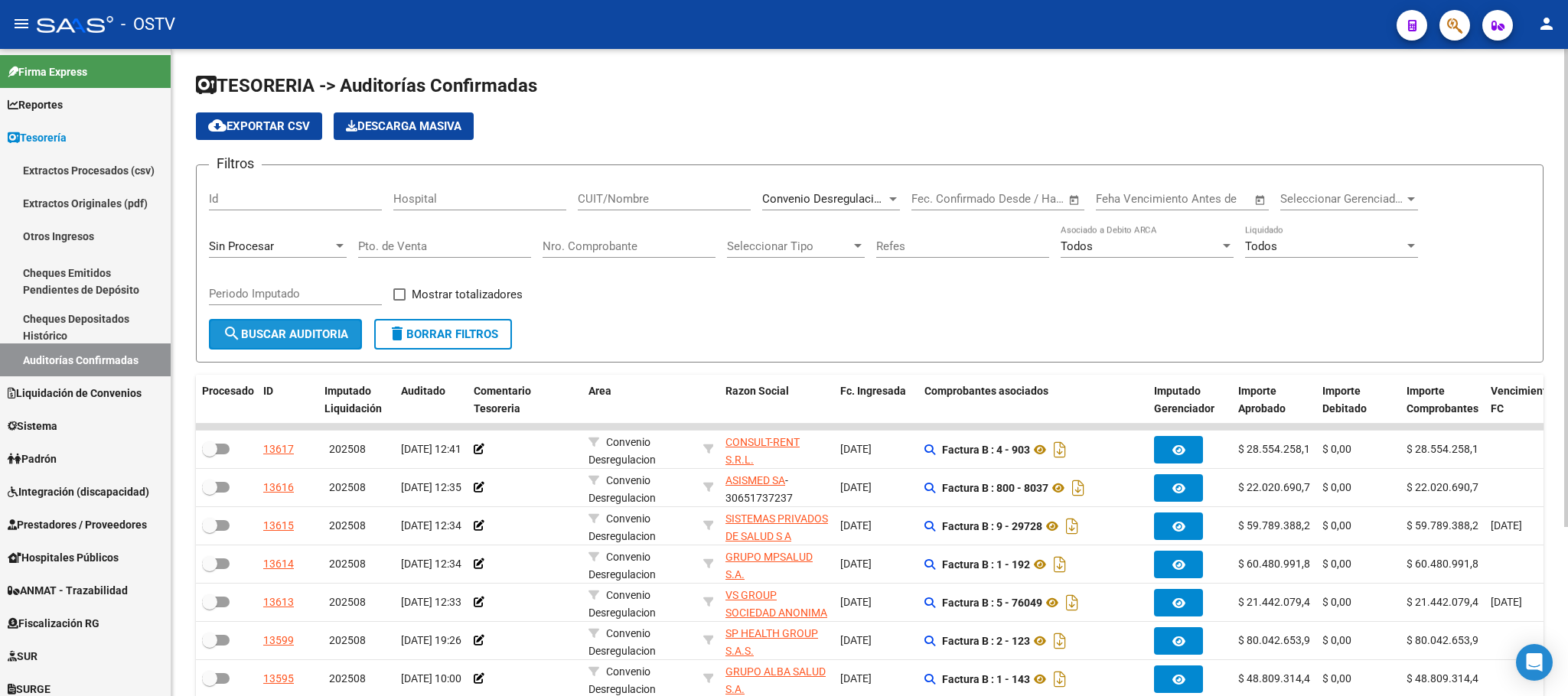
click at [258, 334] on span "search Buscar Auditoria" at bounding box center [285, 335] width 125 height 14
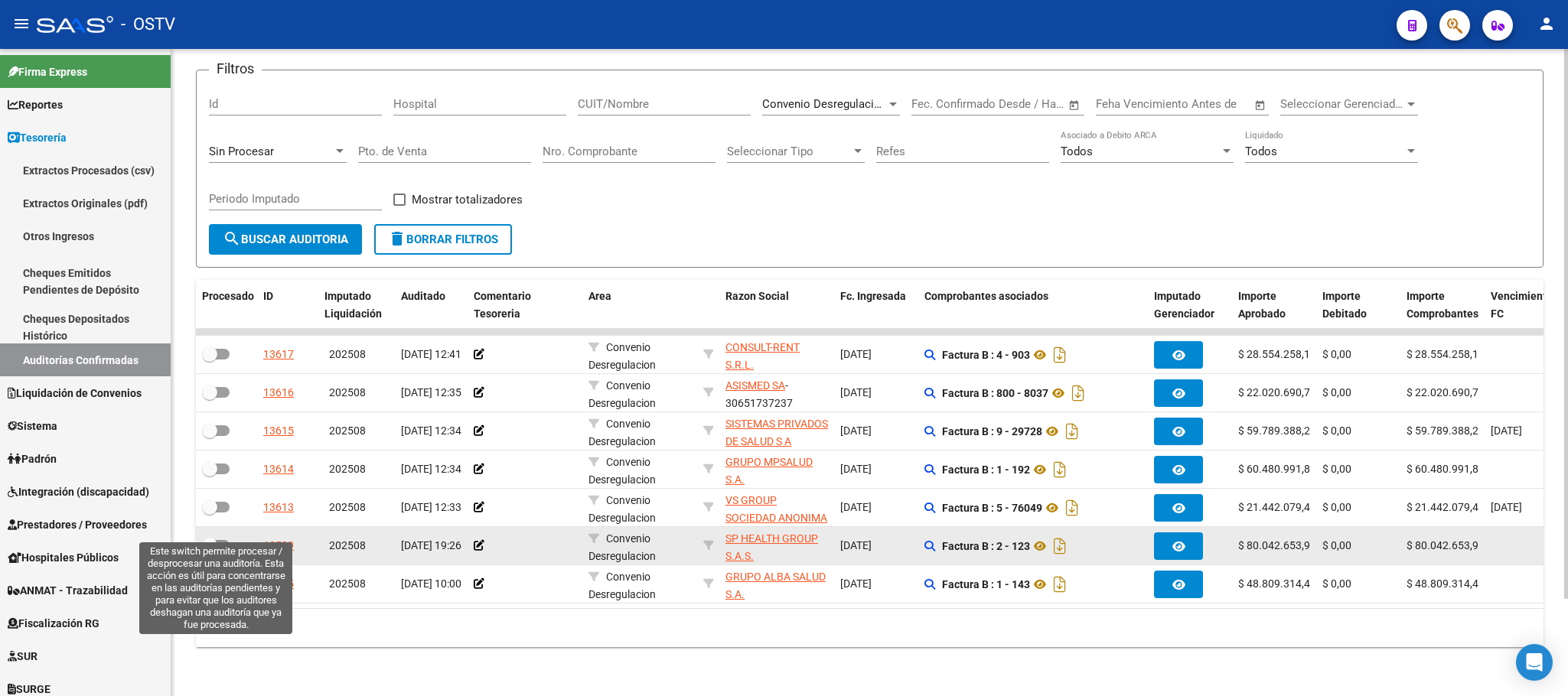
click at [222, 540] on span at bounding box center [216, 545] width 27 height 10
click at [210, 551] on input "checkbox" at bounding box center [209, 551] width 1 height 1
checkbox input "true"
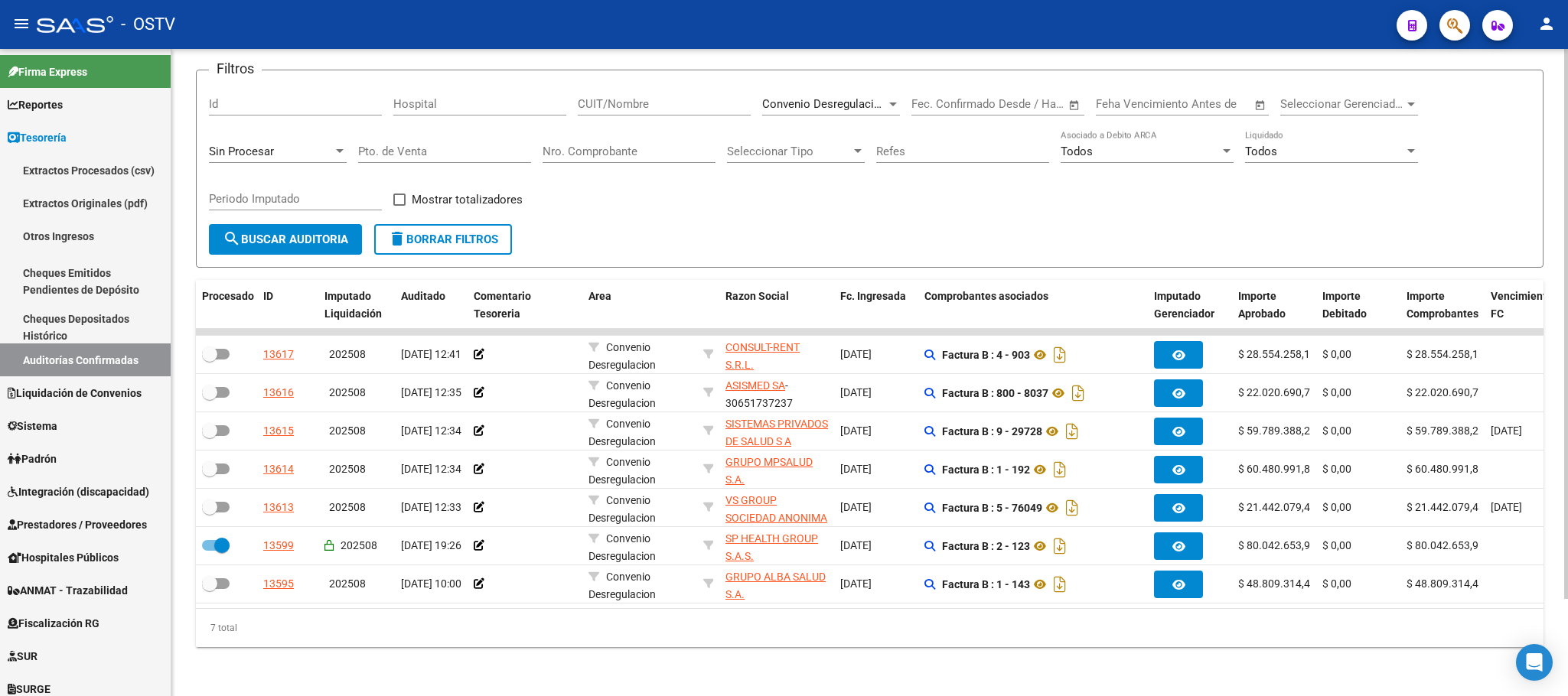
click at [526, 668] on div "TESORERIA -> Auditorías Confirmadas cloud_download Exportar CSV Descarga Masiva…" at bounding box center [870, 325] width 1397 height 742
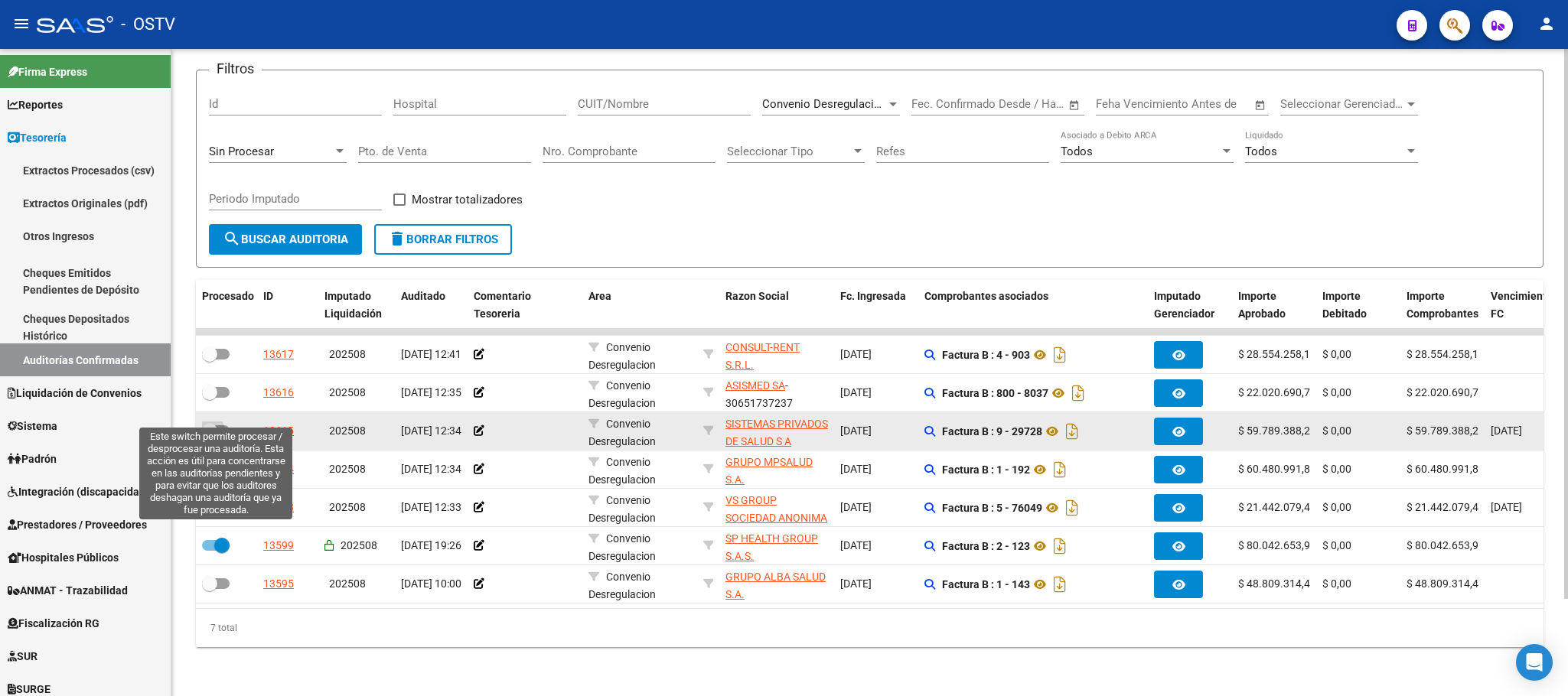
click at [216, 423] on span at bounding box center [210, 431] width 15 height 15
click at [210, 436] on input "checkbox" at bounding box center [209, 436] width 1 height 1
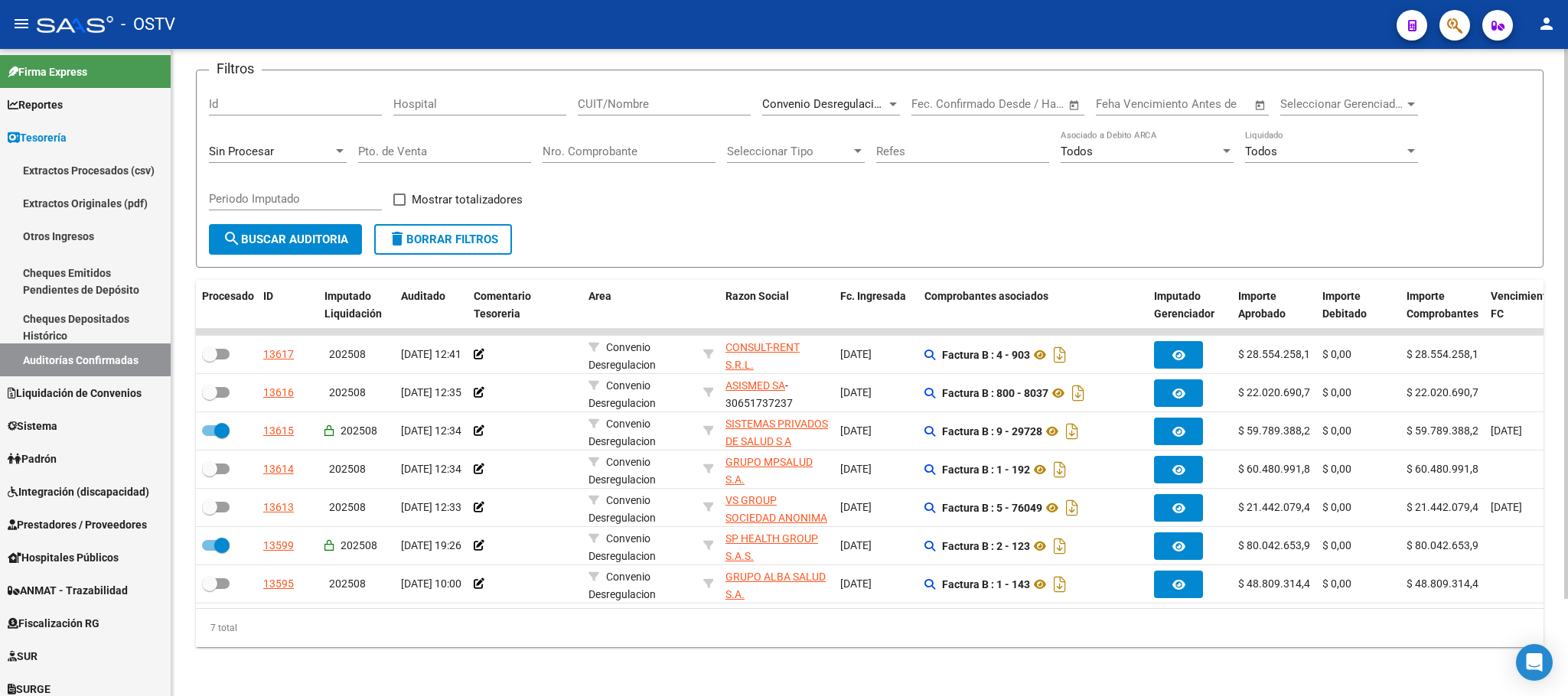
click at [293, 233] on span "search Buscar Auditoria" at bounding box center [285, 239] width 125 height 14
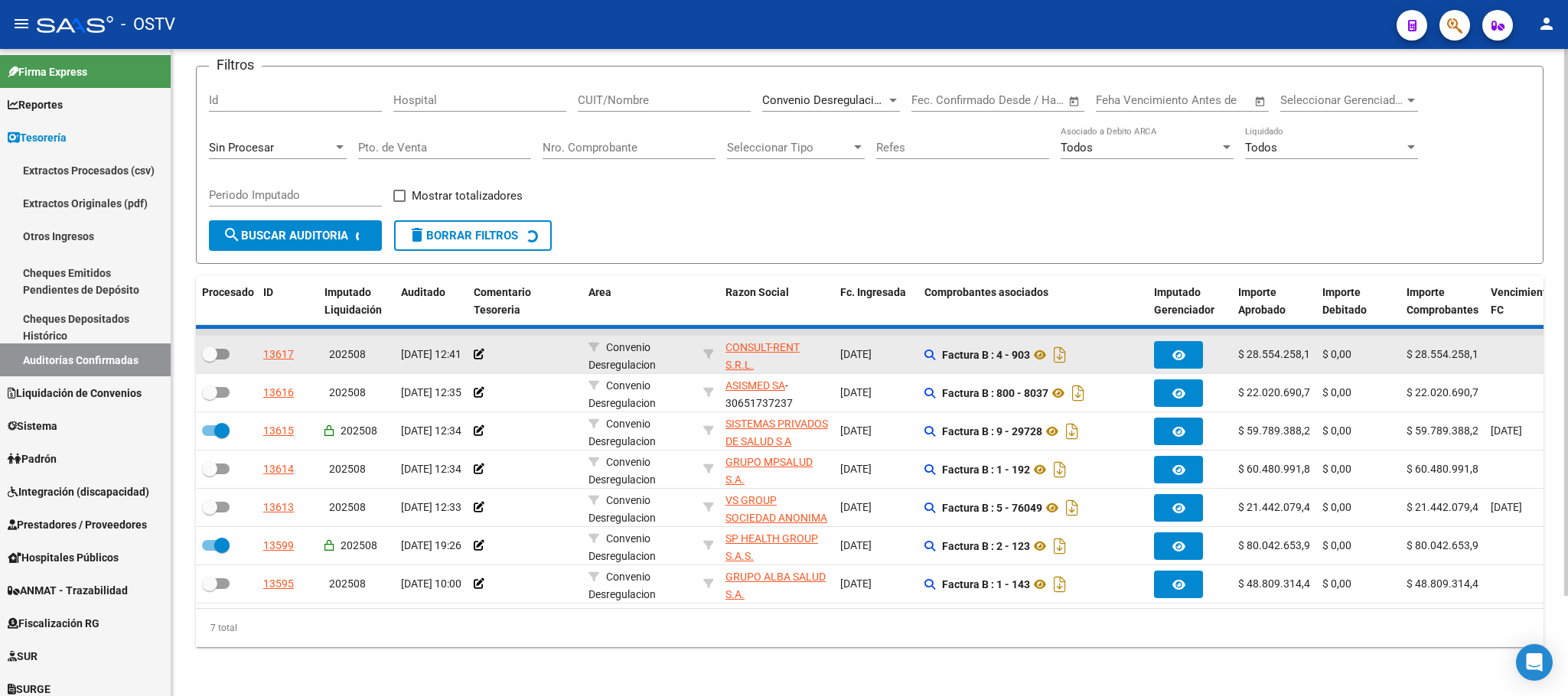
checkbox input "false"
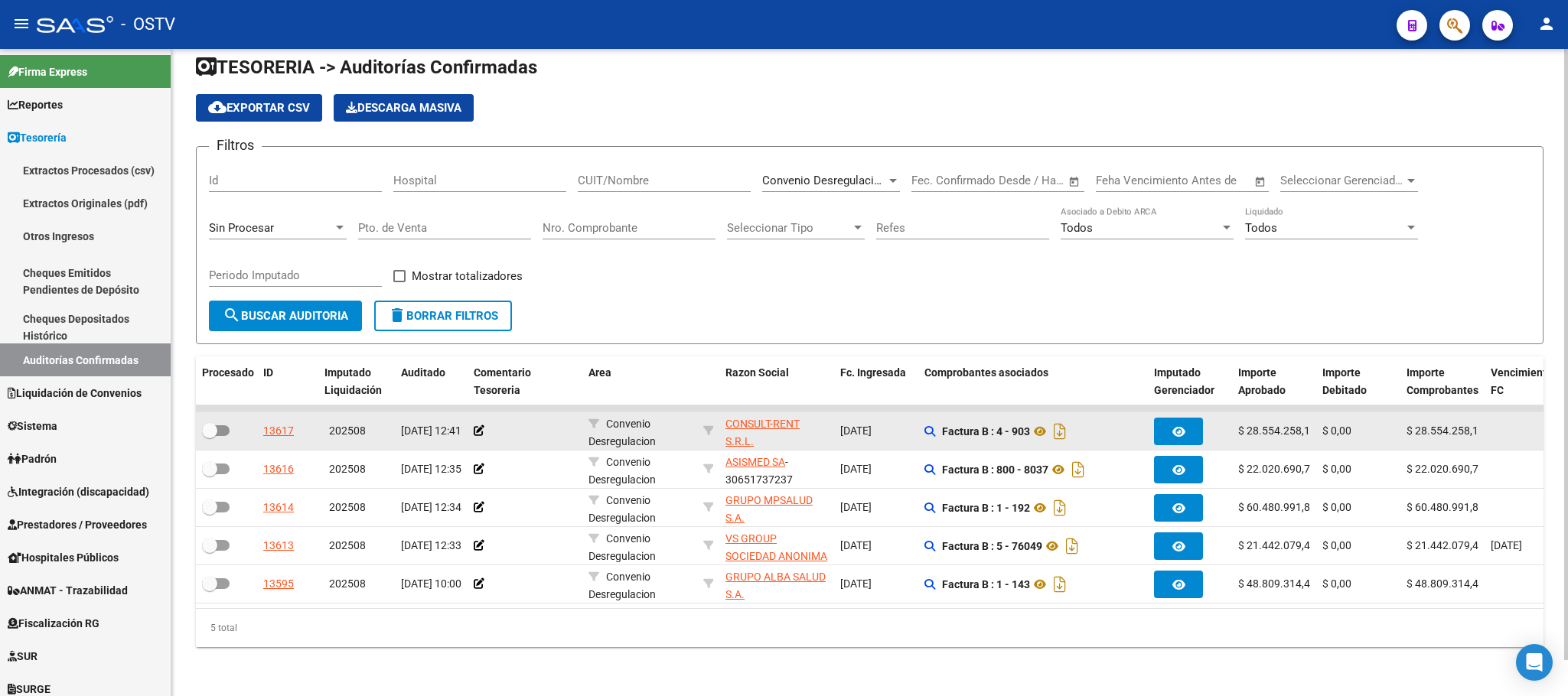
scroll to position [38, 0]
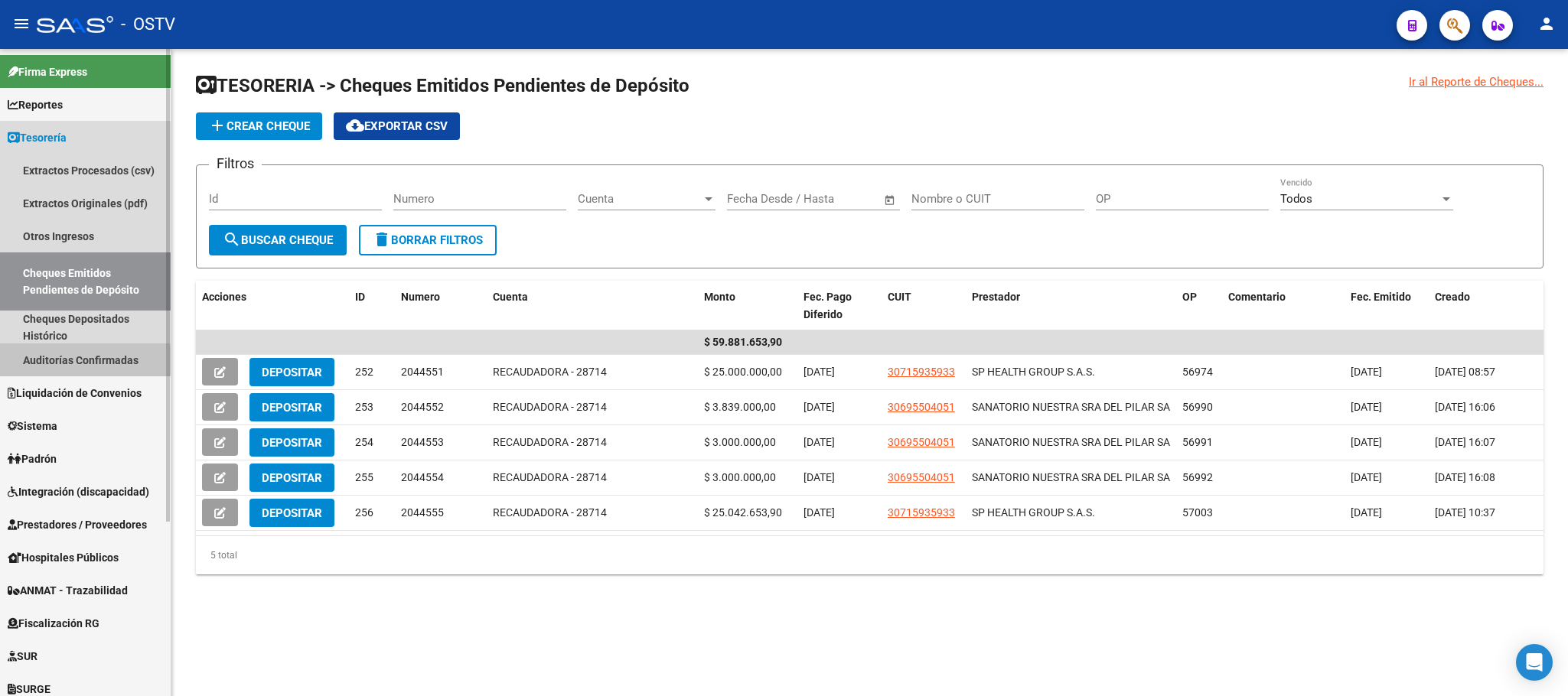
click at [49, 360] on link "Auditorías Confirmadas" at bounding box center [85, 360] width 171 height 33
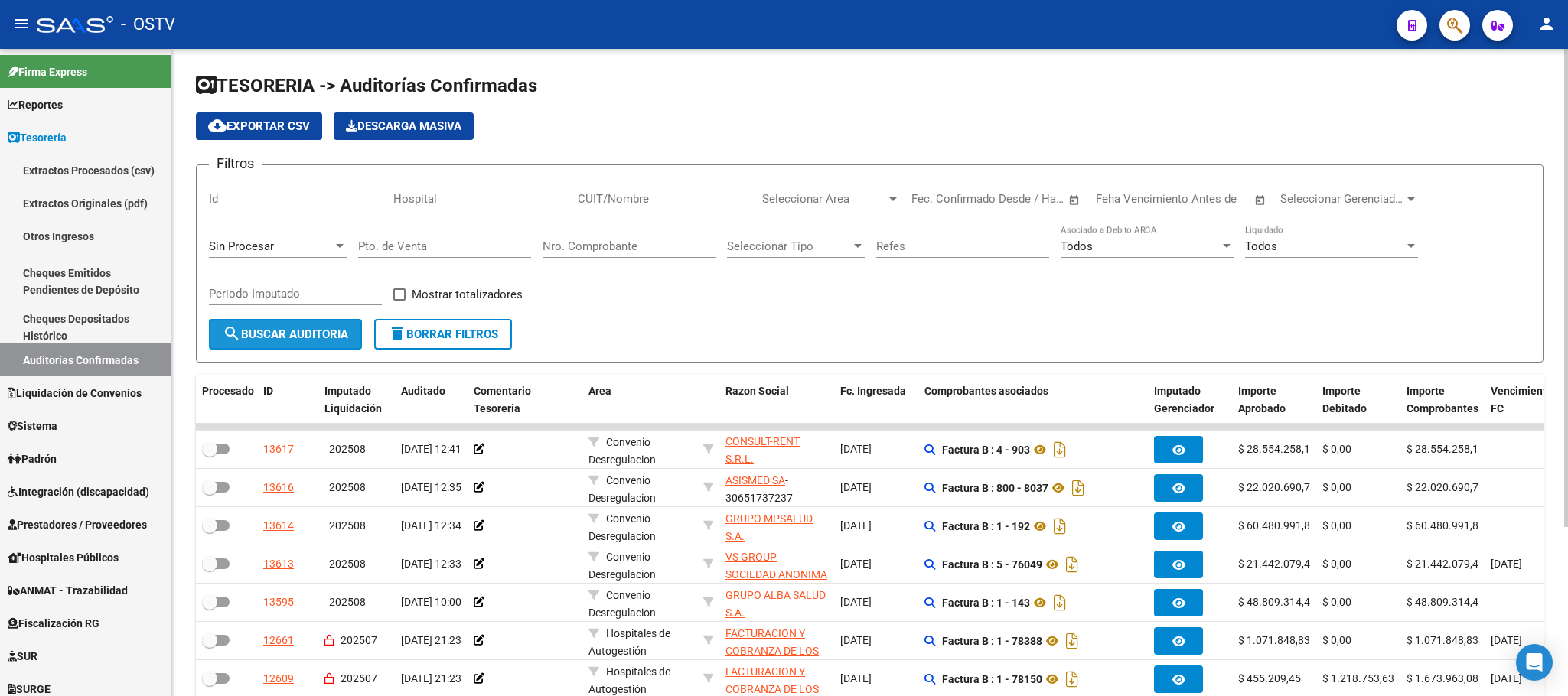
click at [271, 338] on span "search Buscar Auditoria" at bounding box center [285, 335] width 125 height 14
